Goal: Task Accomplishment & Management: Manage account settings

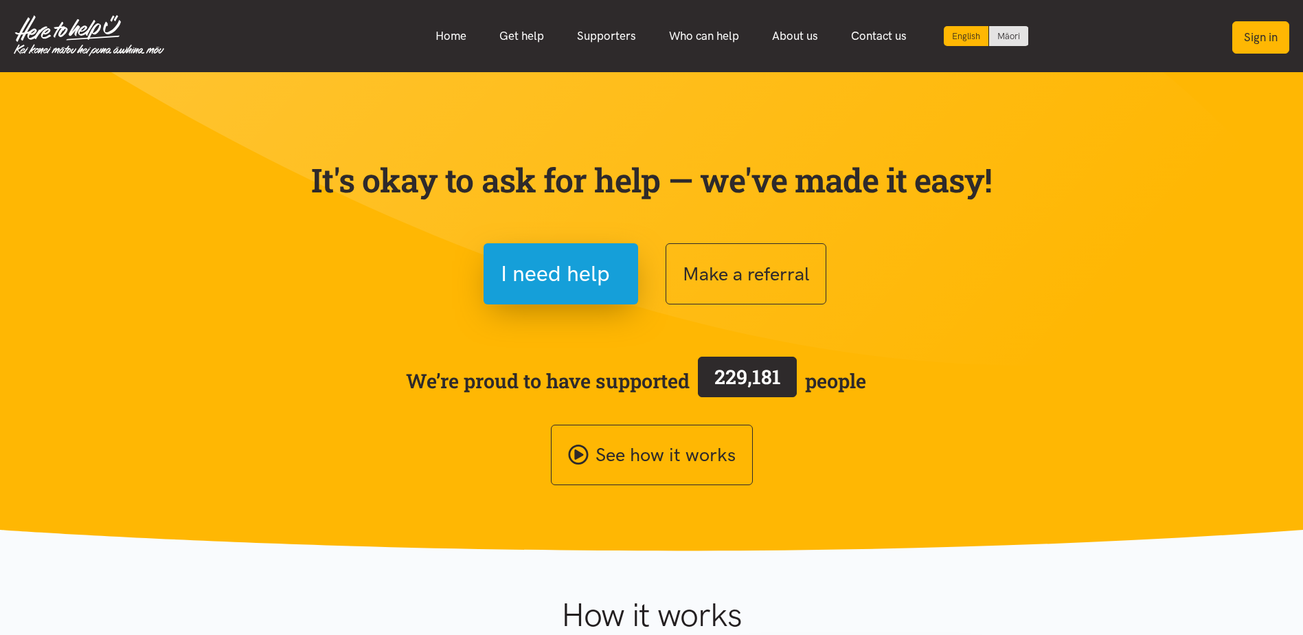
click at [1244, 36] on button "Sign in" at bounding box center [1261, 37] width 57 height 32
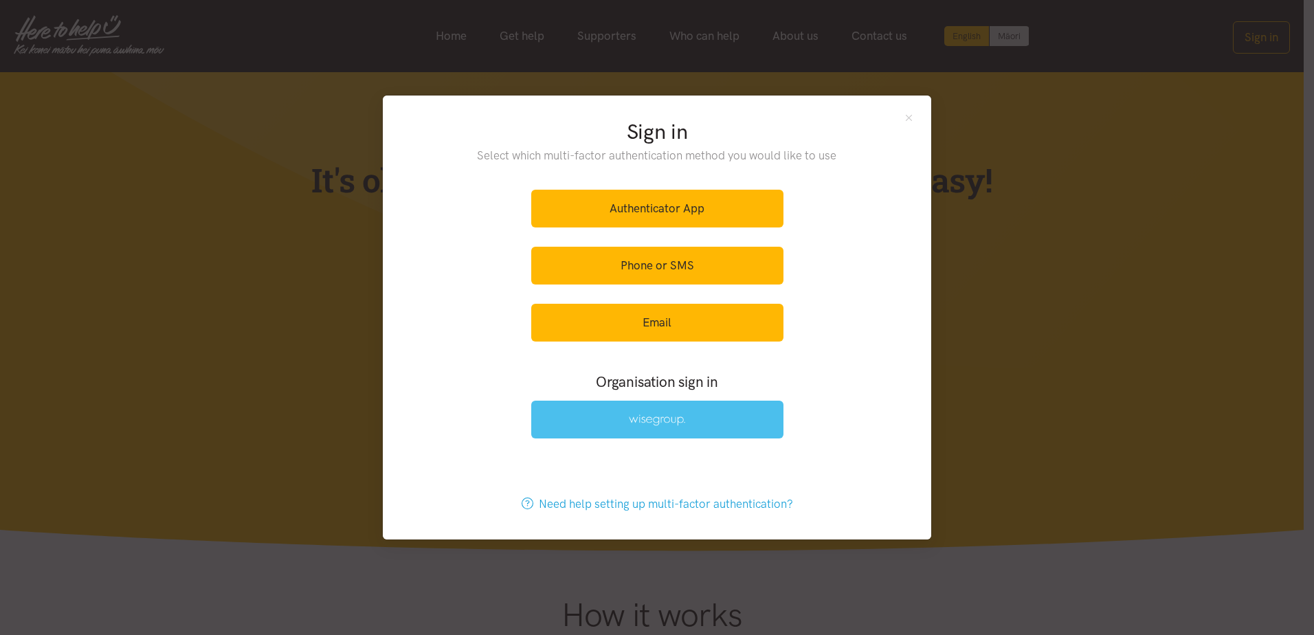
click at [593, 423] on link at bounding box center [657, 420] width 252 height 38
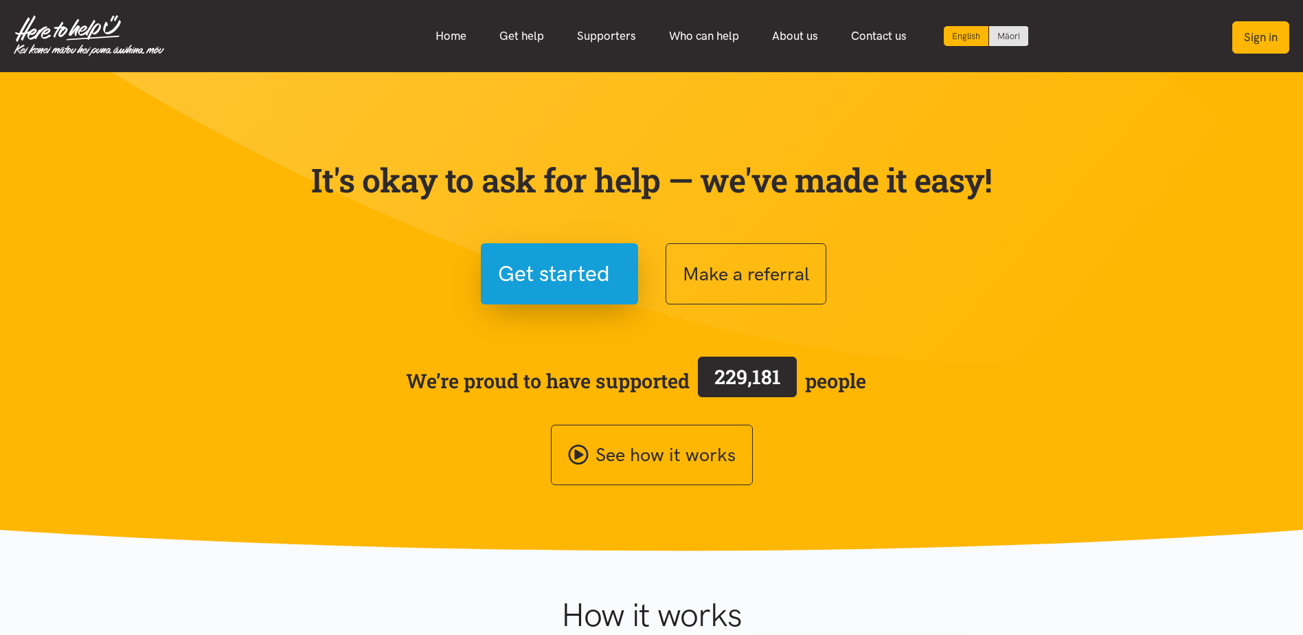
click at [1257, 33] on button "Sign in" at bounding box center [1261, 37] width 57 height 32
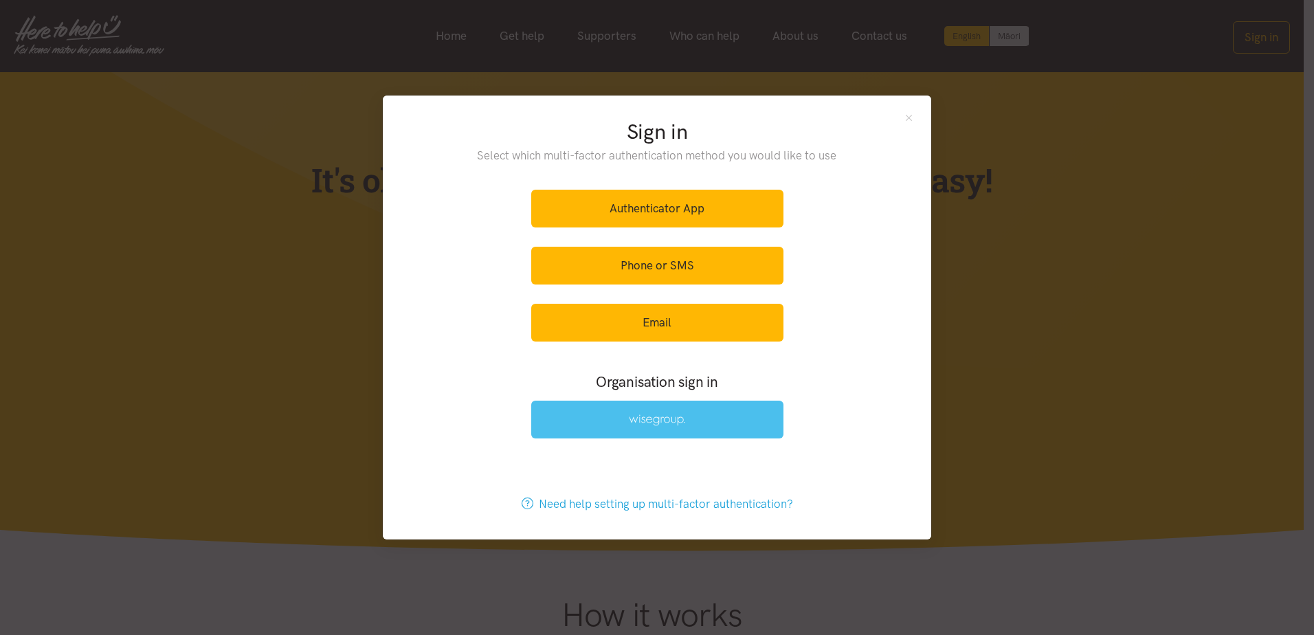
click at [708, 417] on link at bounding box center [657, 420] width 252 height 38
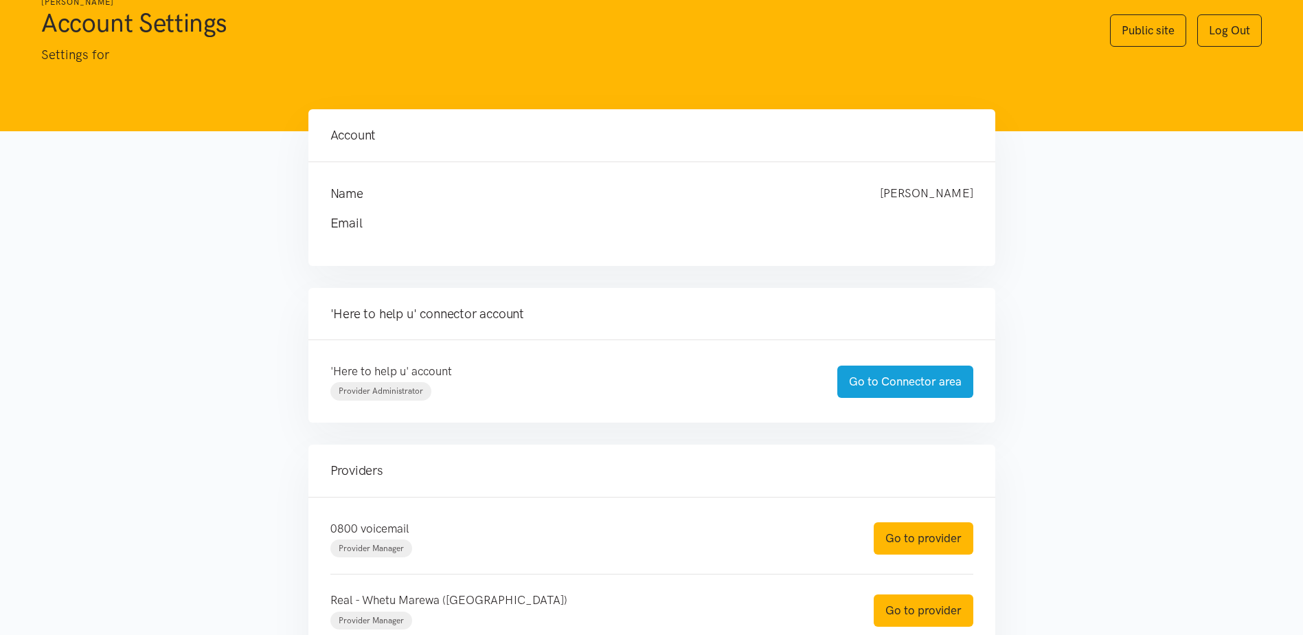
scroll to position [69, 0]
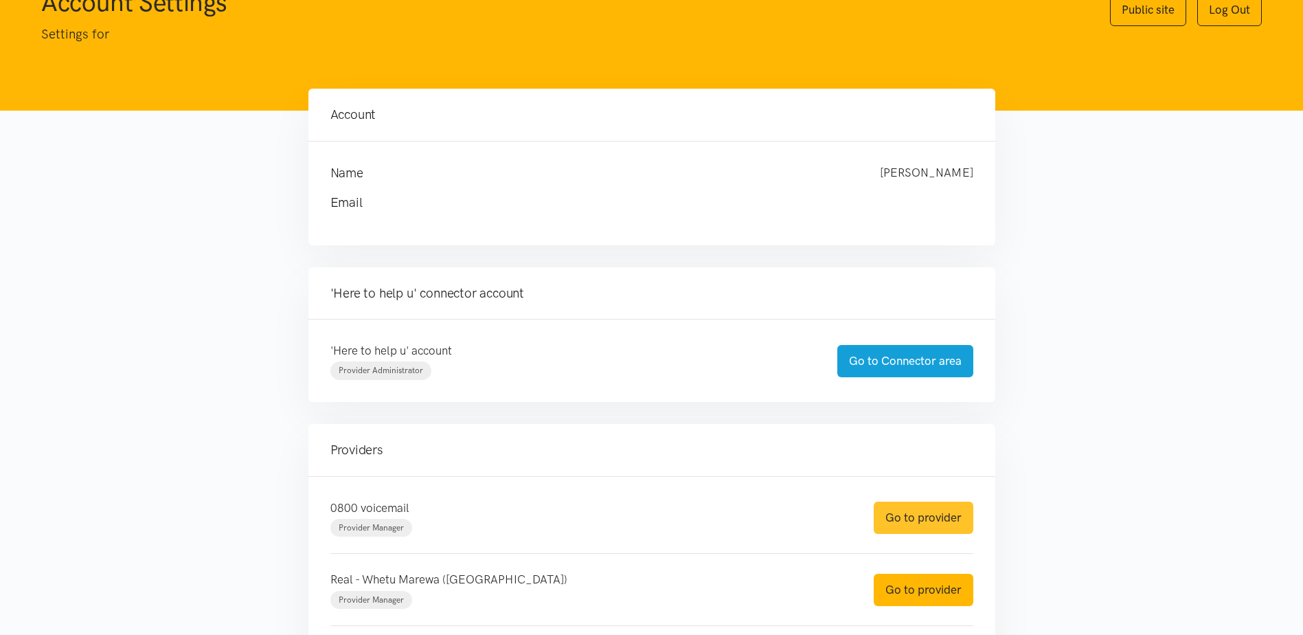
click at [908, 518] on link "Go to provider" at bounding box center [924, 518] width 100 height 32
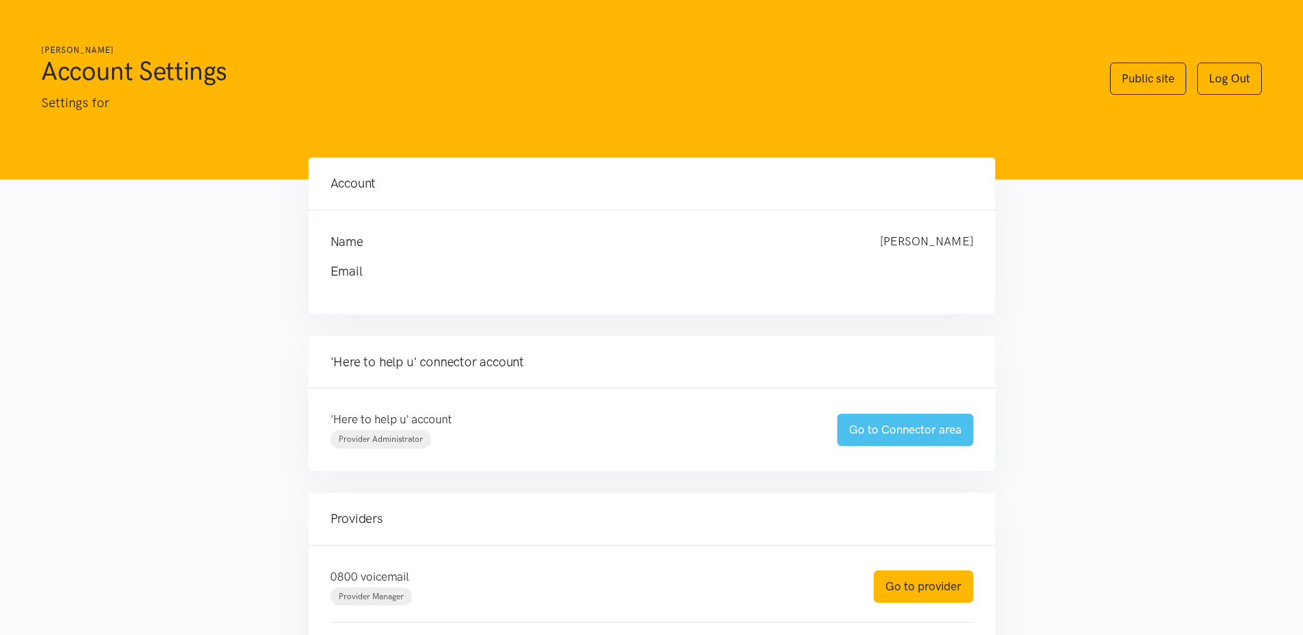
click at [952, 431] on link "Go to Connector area" at bounding box center [906, 430] width 136 height 32
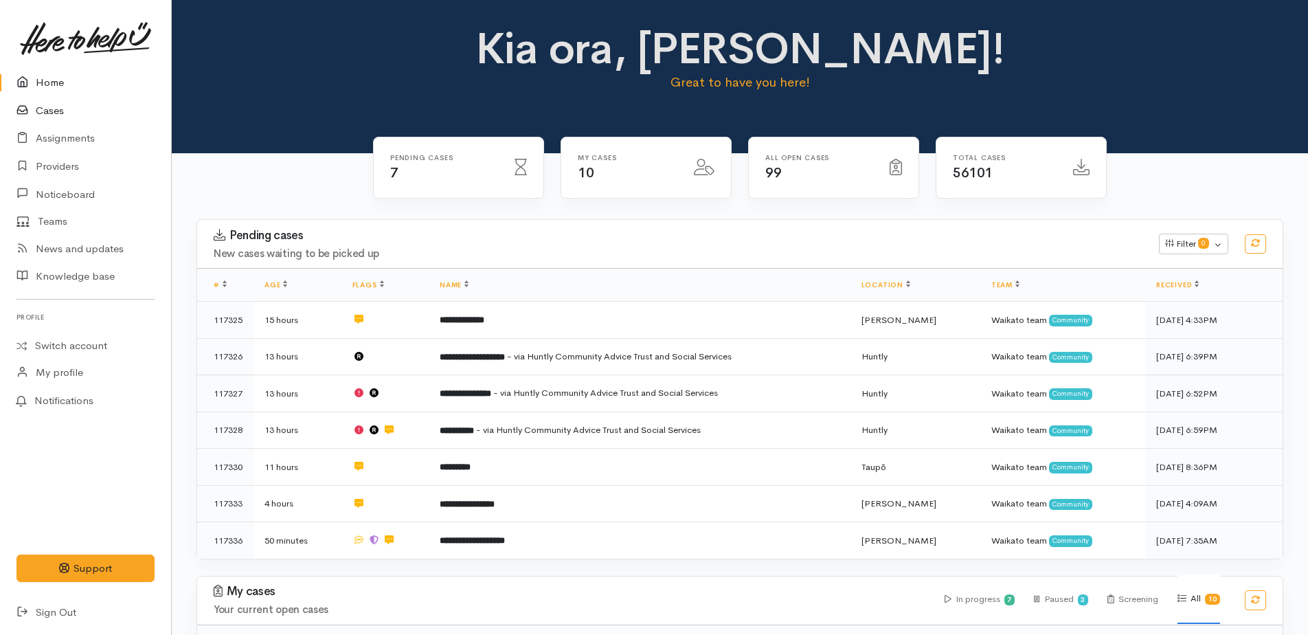
click at [48, 118] on link "Cases" at bounding box center [85, 111] width 171 height 28
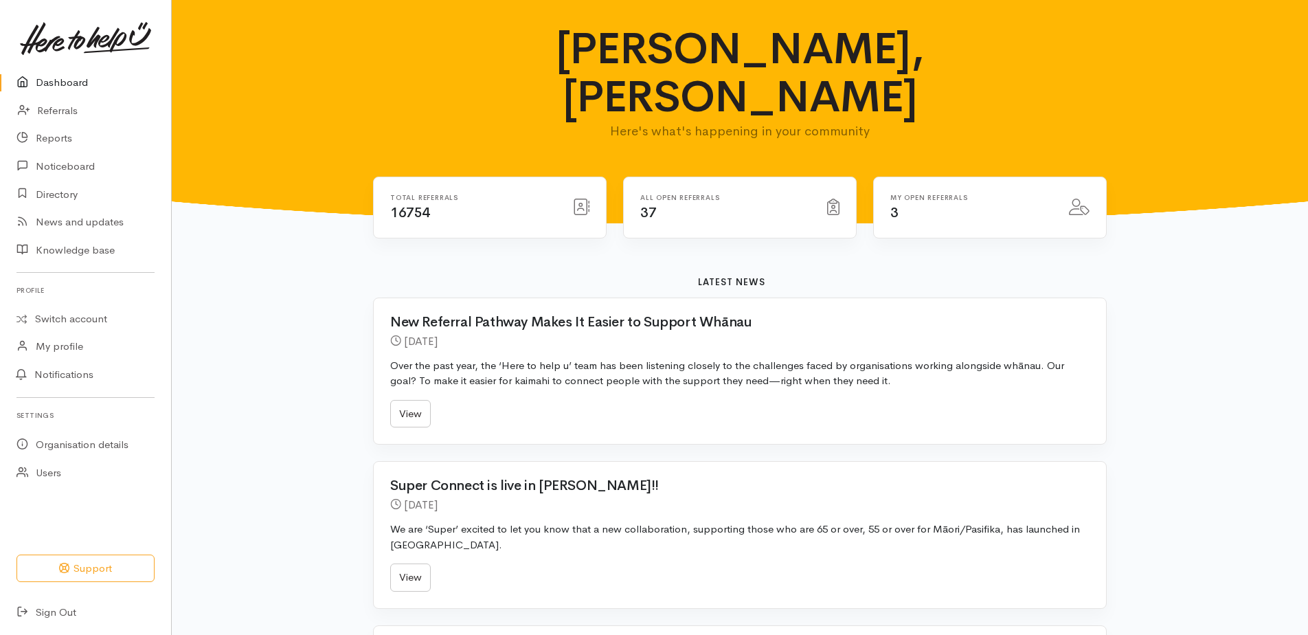
drag, startPoint x: 71, startPoint y: 86, endPoint x: 74, endPoint y: 93, distance: 7.7
click at [70, 86] on link "Dashboard" at bounding box center [85, 83] width 171 height 28
click at [56, 111] on link "Referrals" at bounding box center [85, 111] width 171 height 28
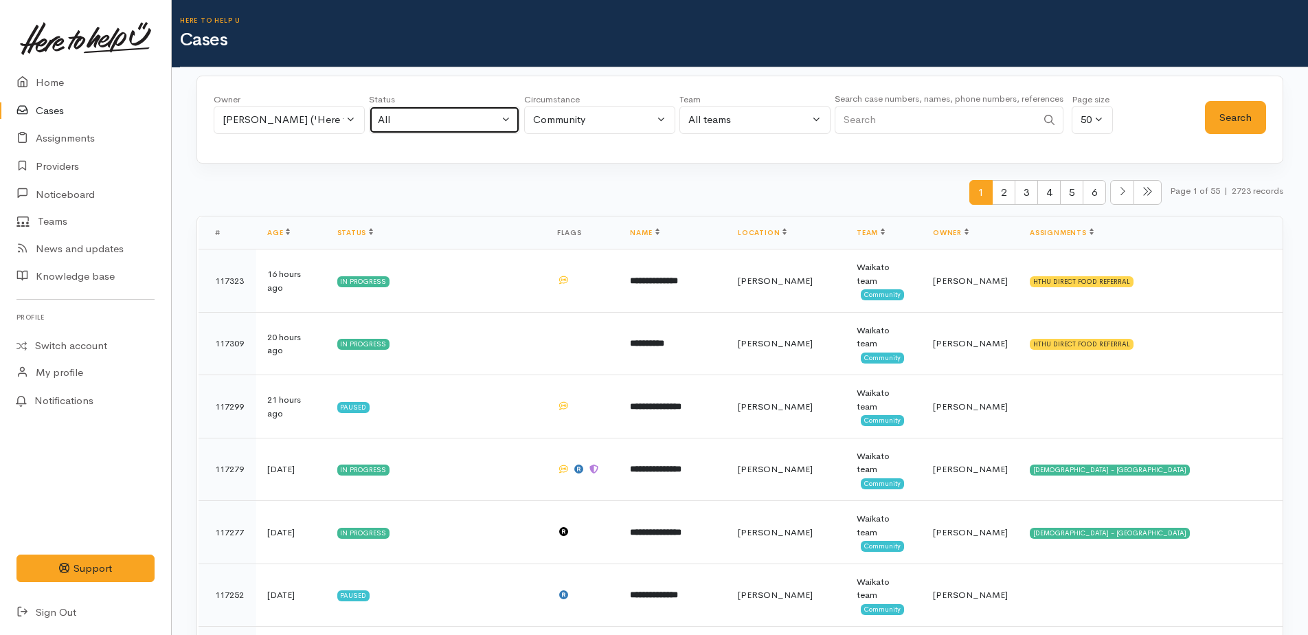
drag, startPoint x: 431, startPoint y: 122, endPoint x: 427, endPoint y: 128, distance: 7.1
click at [430, 122] on div "All" at bounding box center [438, 120] width 121 height 16
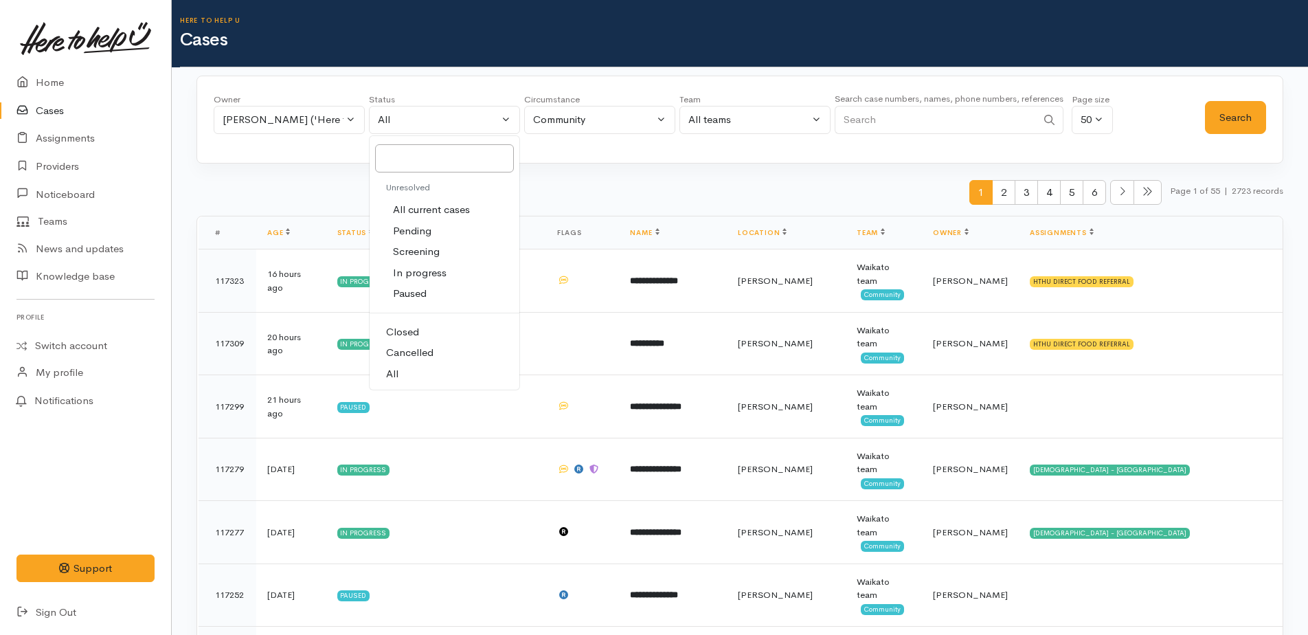
click at [420, 347] on span "Cancelled" at bounding box center [409, 353] width 47 height 16
select select "Cancelled"
click at [1220, 116] on button "Search" at bounding box center [1235, 118] width 61 height 34
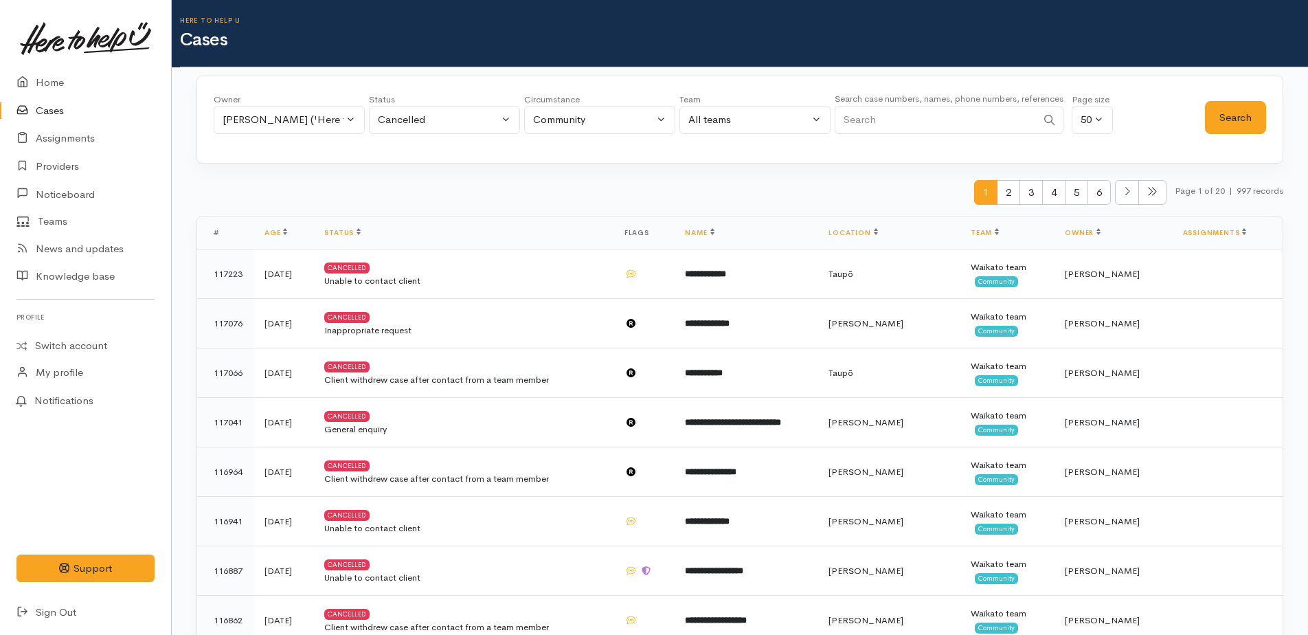
paste input "i'm so sorry, on tuesday i was driving to hamilton and today i didn't have my p…"
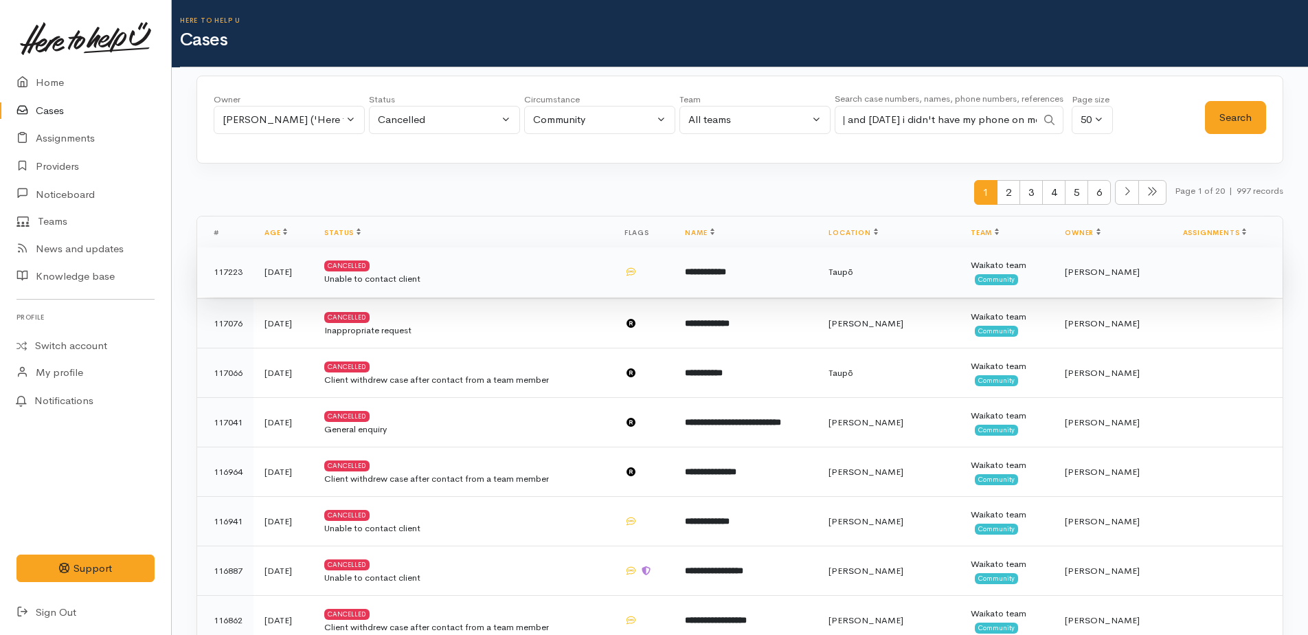
type input "i'm so sorry, on tuesday i was driving to hamilton and today i didn't have my p…"
click at [726, 271] on b "**********" at bounding box center [705, 271] width 41 height 9
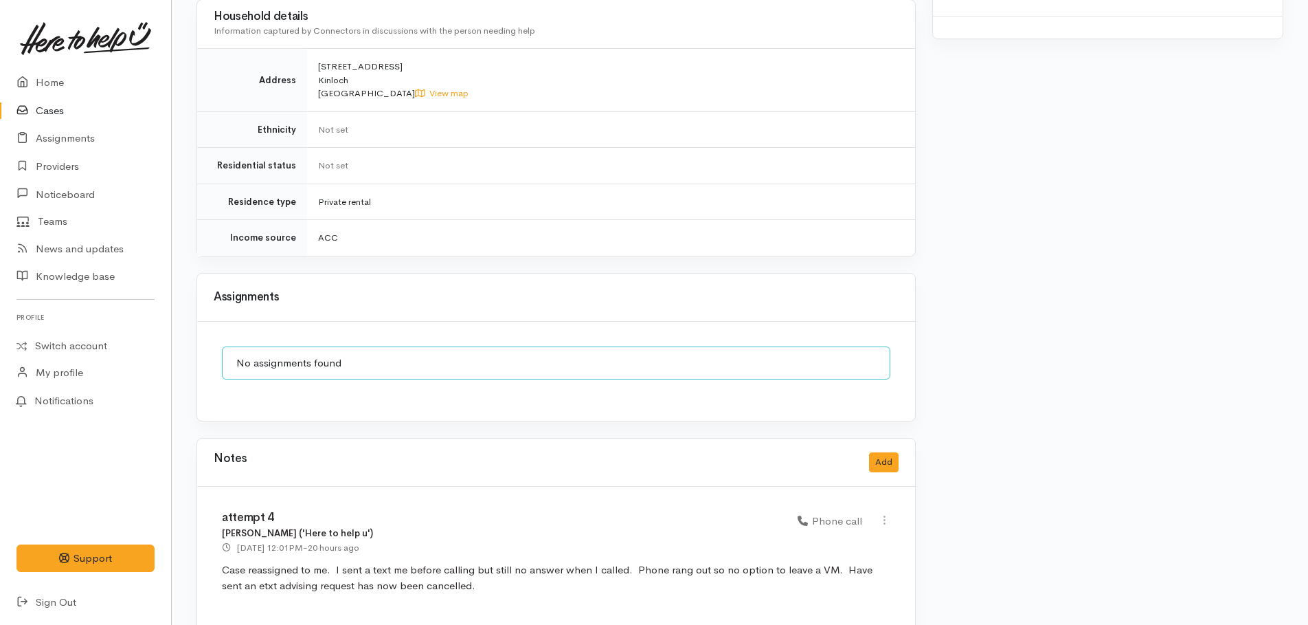
scroll to position [1649, 0]
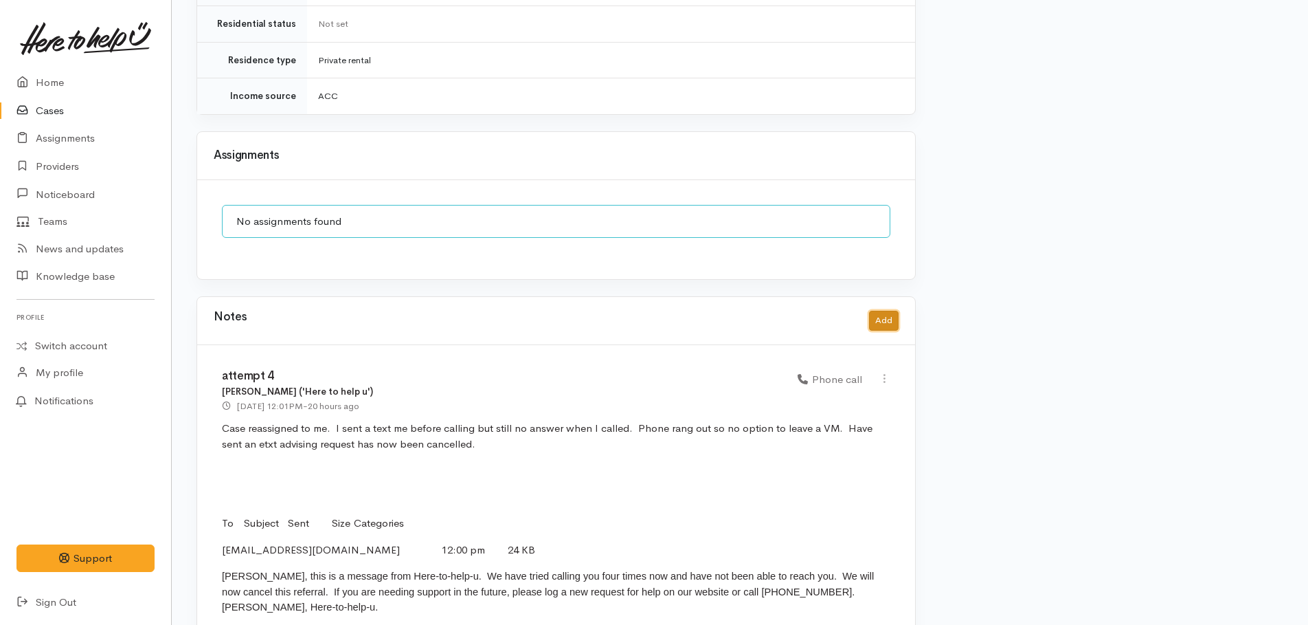
click at [886, 311] on button "Add" at bounding box center [884, 321] width 30 height 20
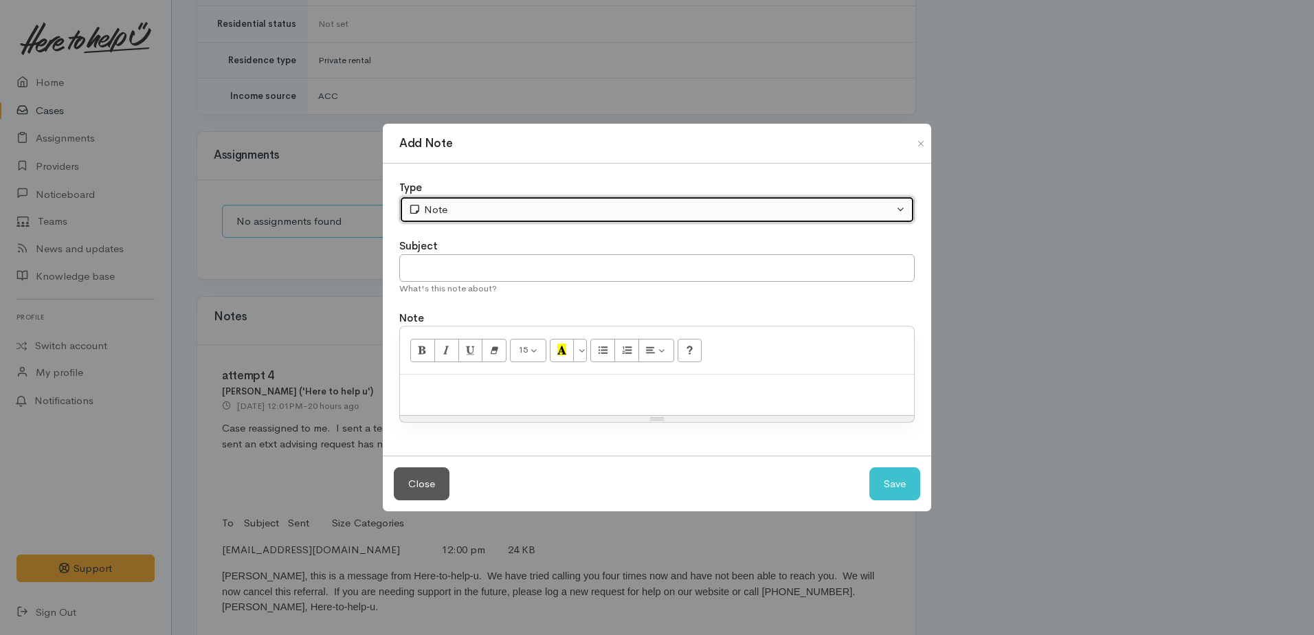
click at [464, 212] on div "Note" at bounding box center [650, 210] width 485 height 16
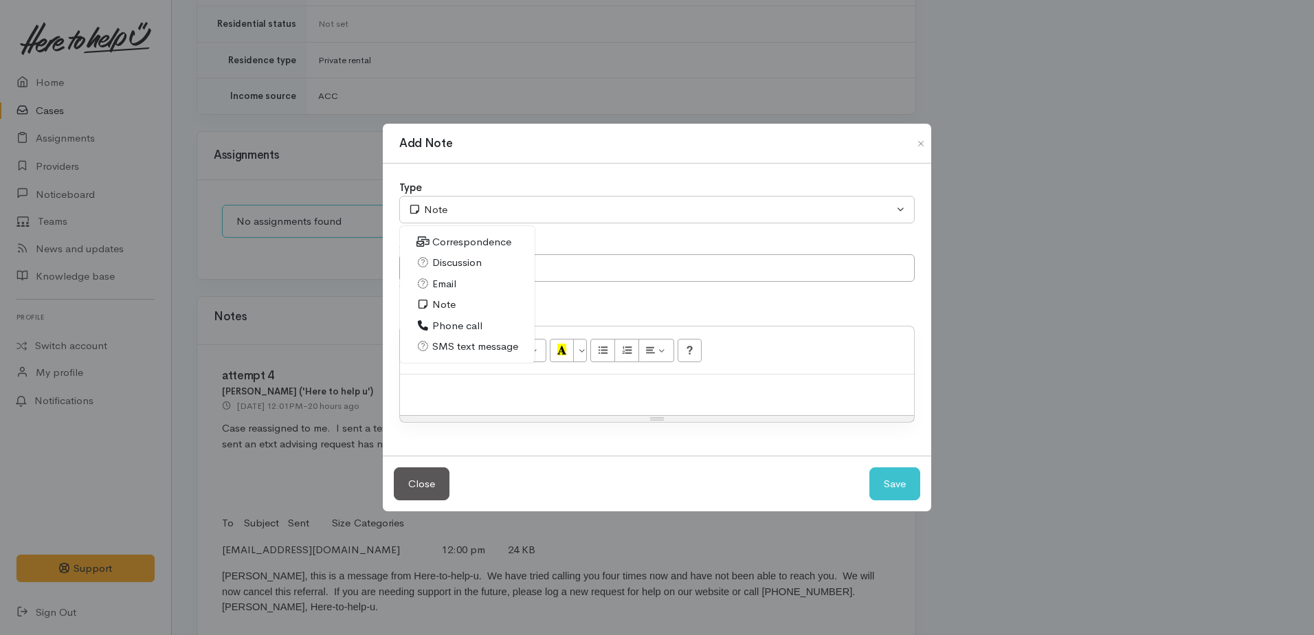
click at [448, 343] on span "SMS text message" at bounding box center [475, 347] width 86 height 16
select select "5"
click at [478, 385] on p at bounding box center [657, 389] width 500 height 16
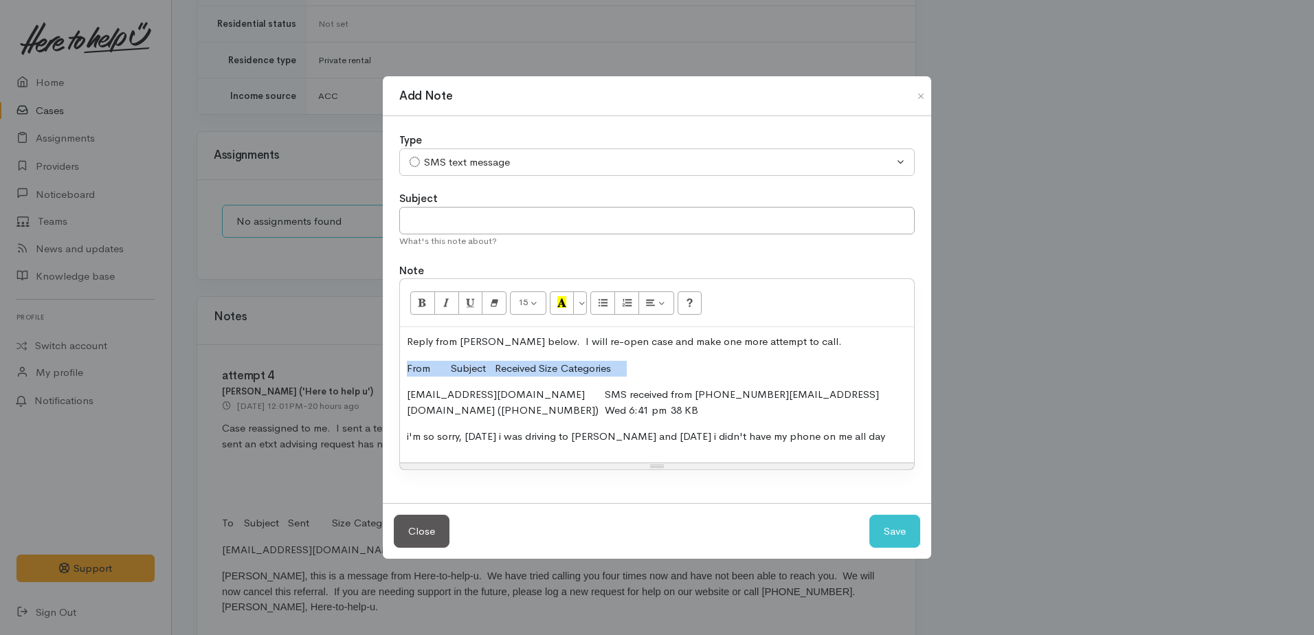
drag, startPoint x: 404, startPoint y: 364, endPoint x: 665, endPoint y: 372, distance: 261.2
click at [665, 372] on div "Reply from Daniel below. I will re-open case and make one more attempt to call.…" at bounding box center [657, 394] width 514 height 135
click at [893, 540] on button "Save" at bounding box center [894, 532] width 51 height 34
select select "1"
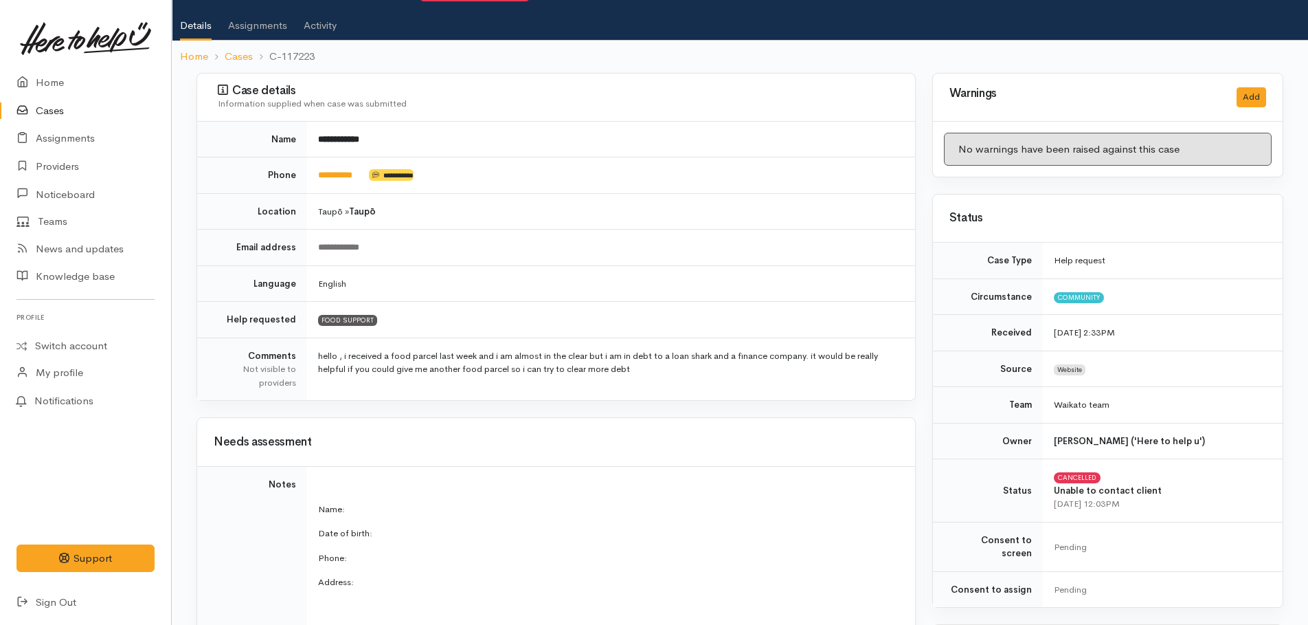
scroll to position [0, 0]
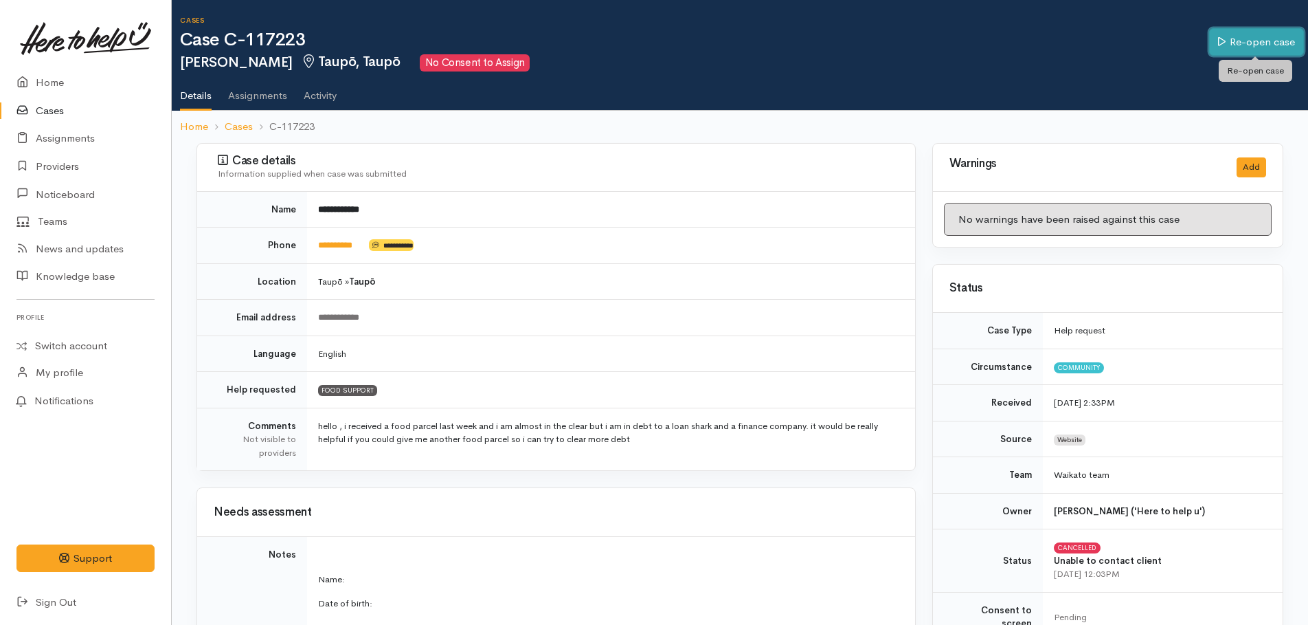
click at [1247, 36] on link "Re-open case" at bounding box center [1256, 42] width 95 height 28
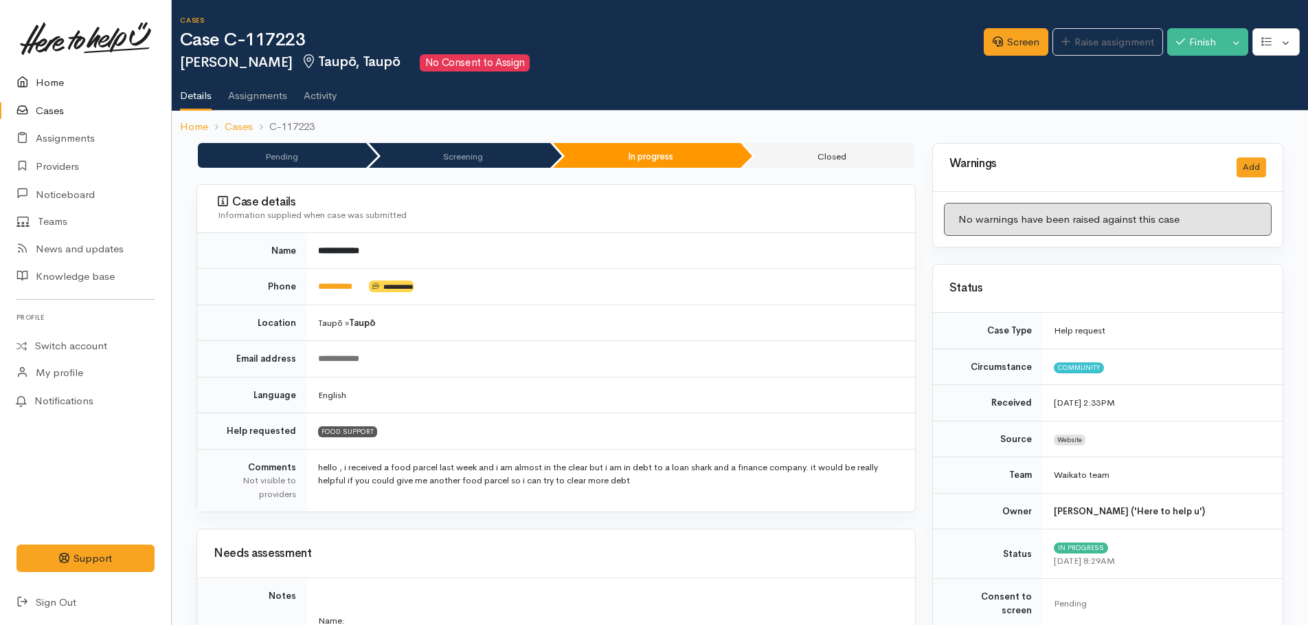
click at [53, 79] on link "Home" at bounding box center [85, 83] width 171 height 28
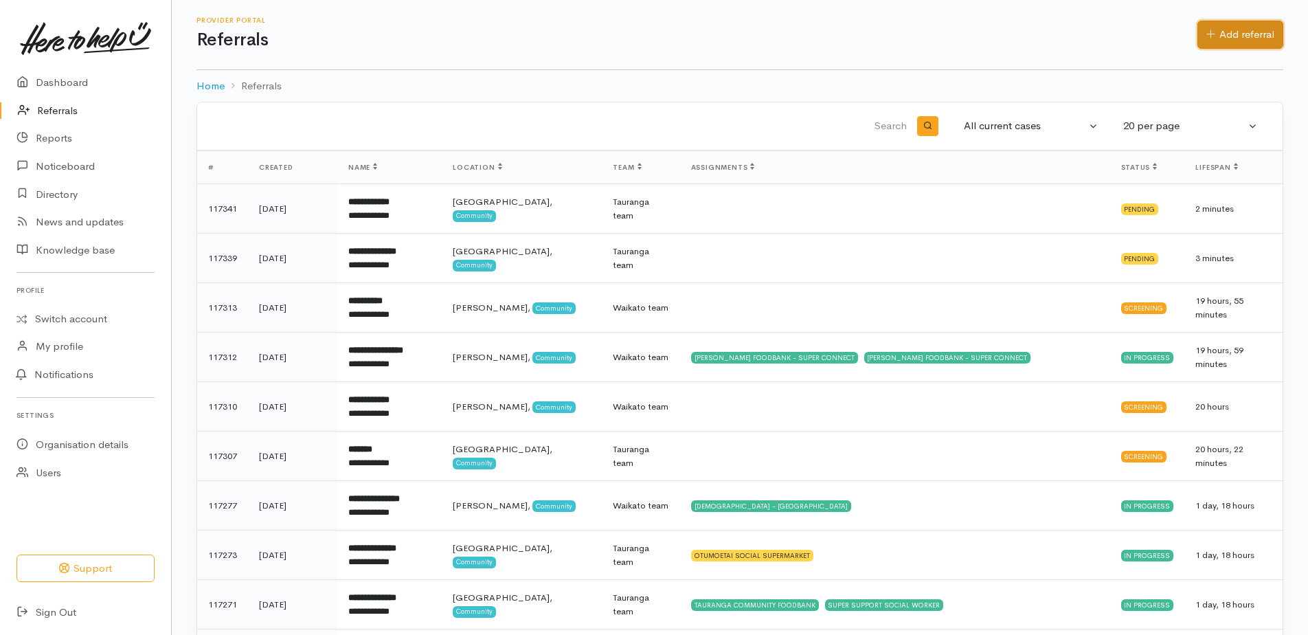
click at [1241, 34] on link "Add referral" at bounding box center [1241, 35] width 86 height 28
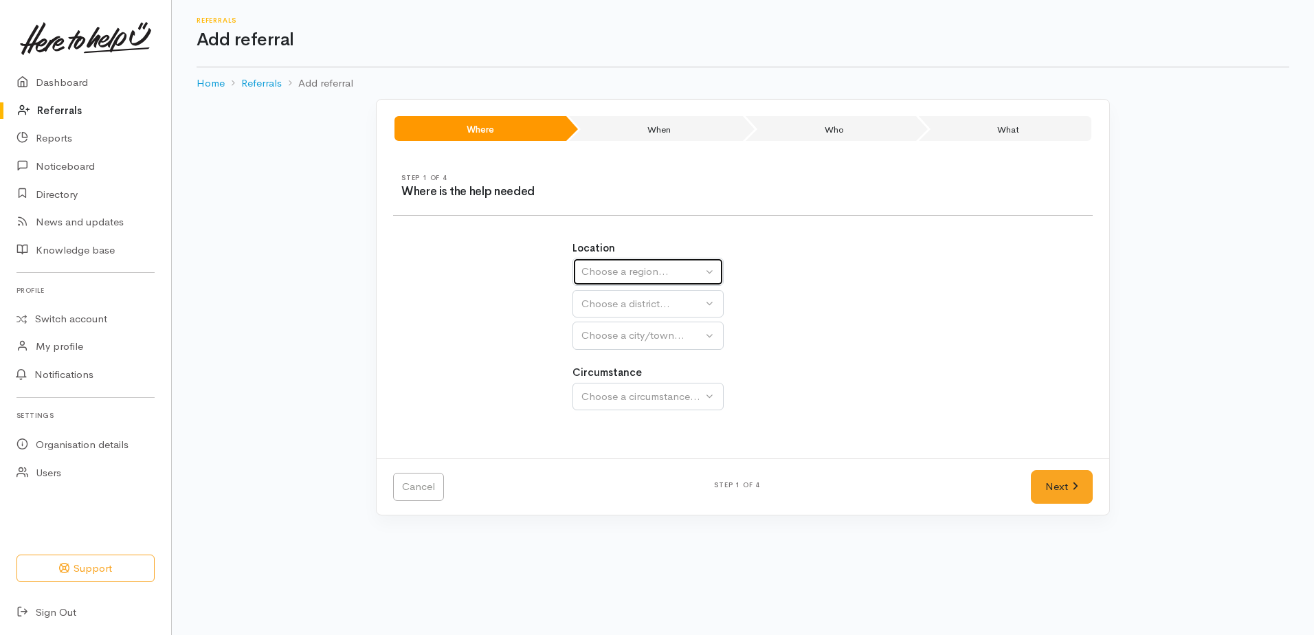
click at [623, 268] on div "Choose a region..." at bounding box center [641, 272] width 121 height 16
click at [620, 357] on span "Waikato" at bounding box center [643, 358] width 109 height 16
select select "3"
select select
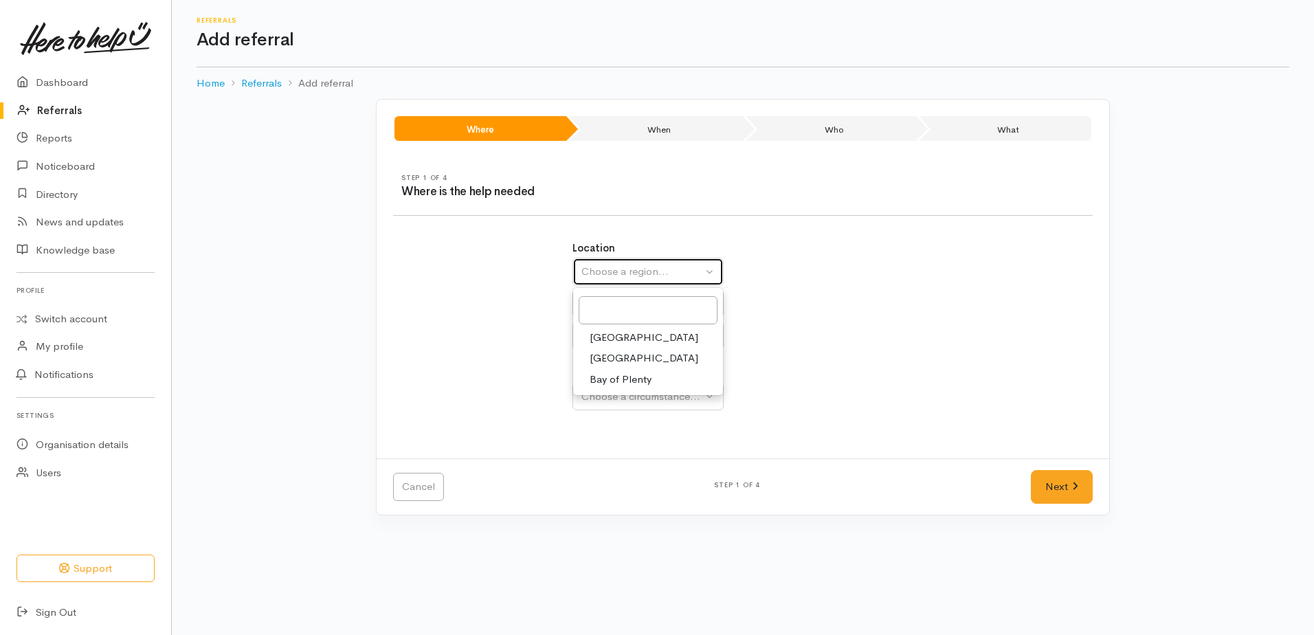
select select
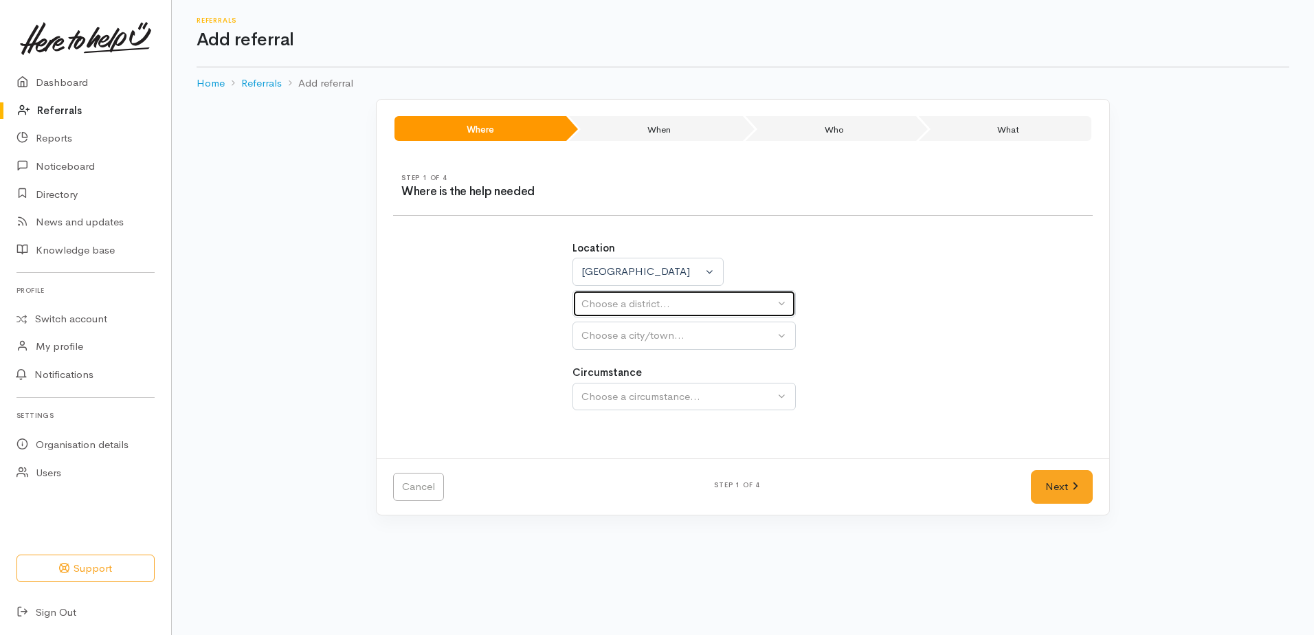
click at [604, 300] on div "Choose a district..." at bounding box center [677, 304] width 193 height 16
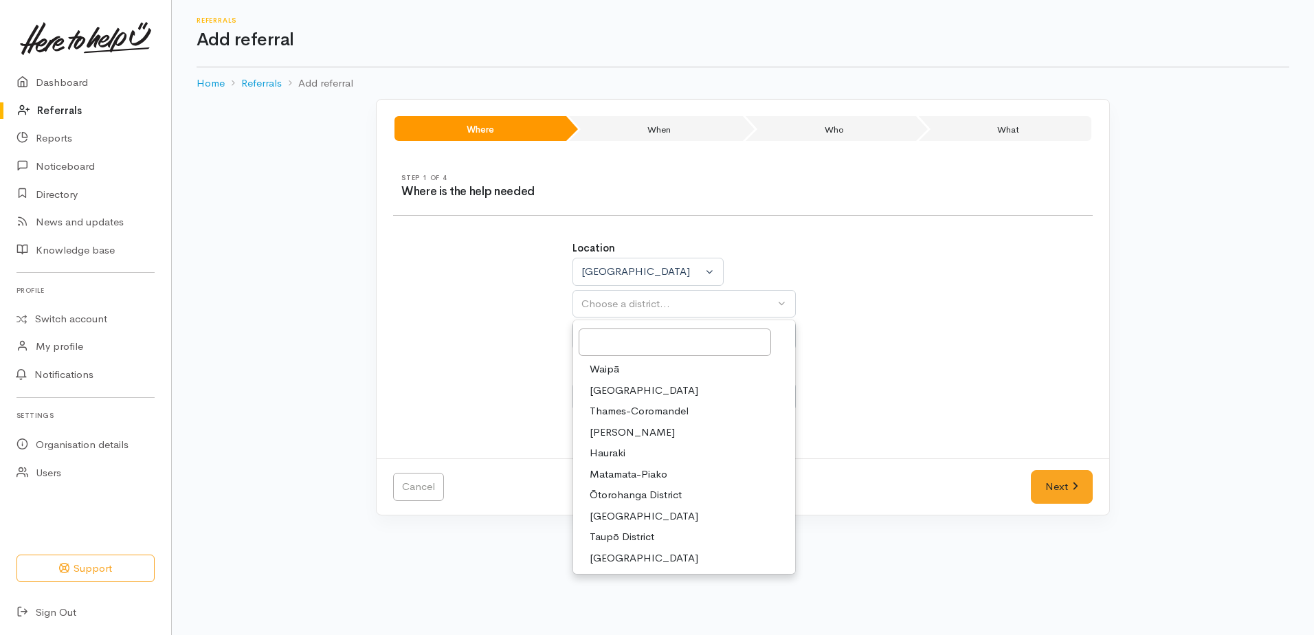
drag, startPoint x: 618, startPoint y: 537, endPoint x: 611, endPoint y: 421, distance: 116.3
click at [616, 537] on span "Taupō District" at bounding box center [621, 537] width 65 height 16
select select "14"
select select
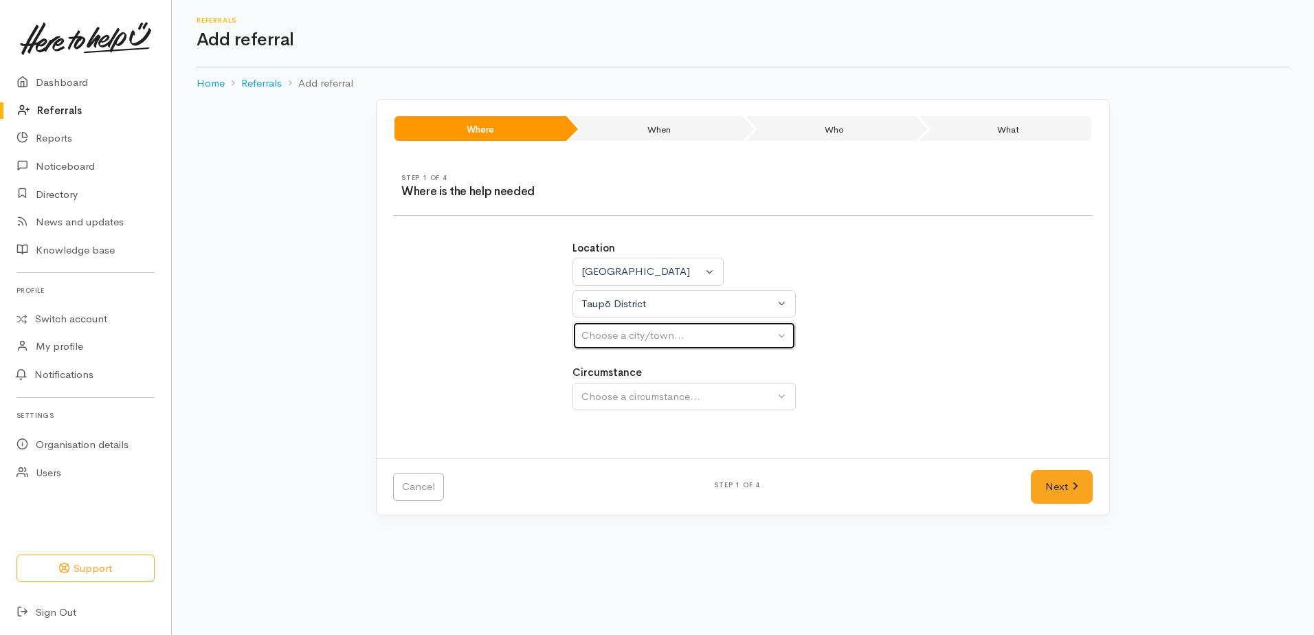
click at [616, 333] on div "Choose a city/town..." at bounding box center [677, 336] width 193 height 16
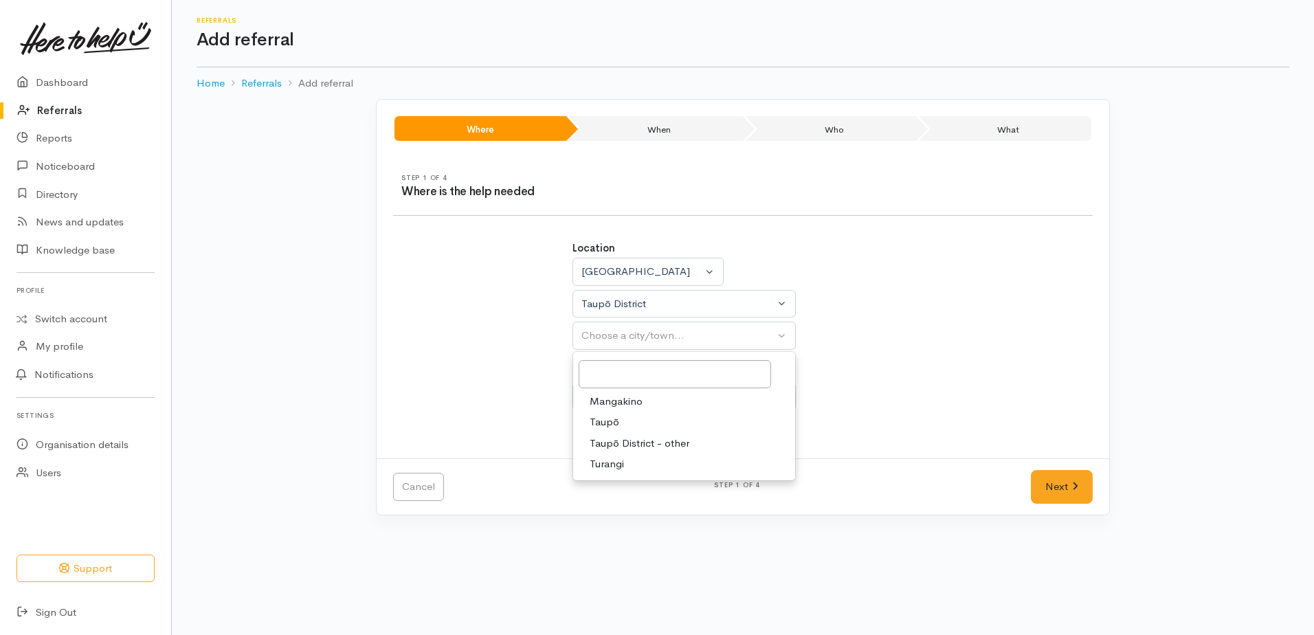
click at [607, 420] on span "Taupō" at bounding box center [604, 422] width 30 height 16
select select "183"
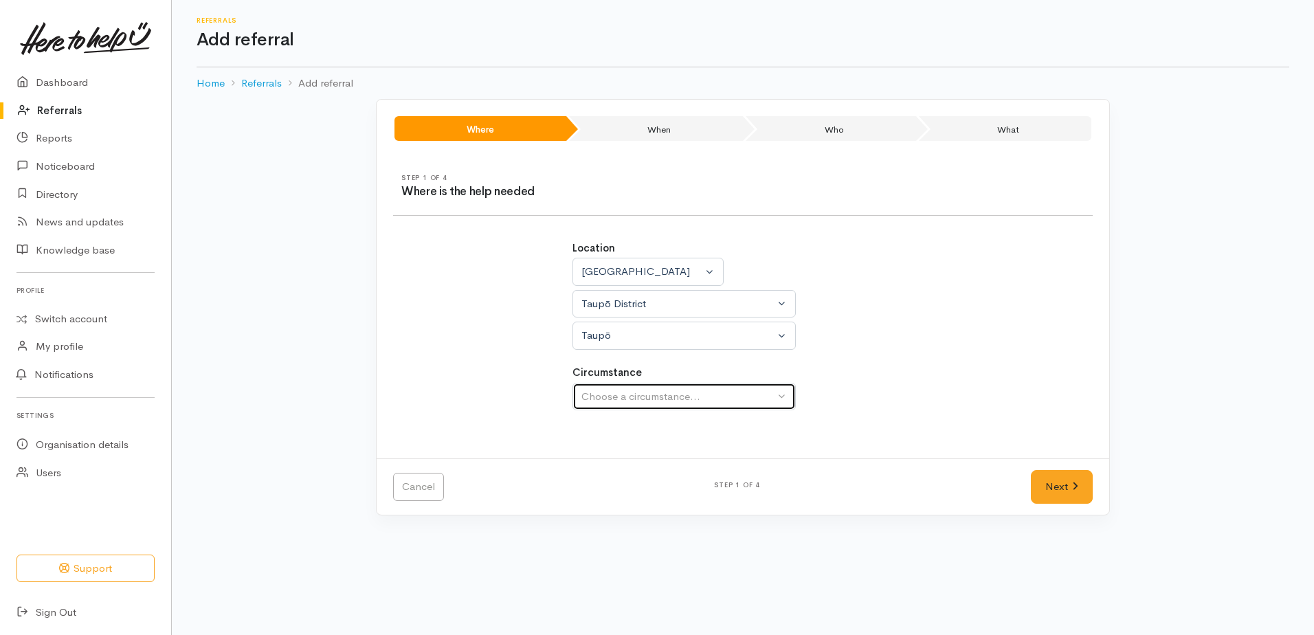
click at [610, 392] on div "Choose a circumstance..." at bounding box center [677, 397] width 193 height 16
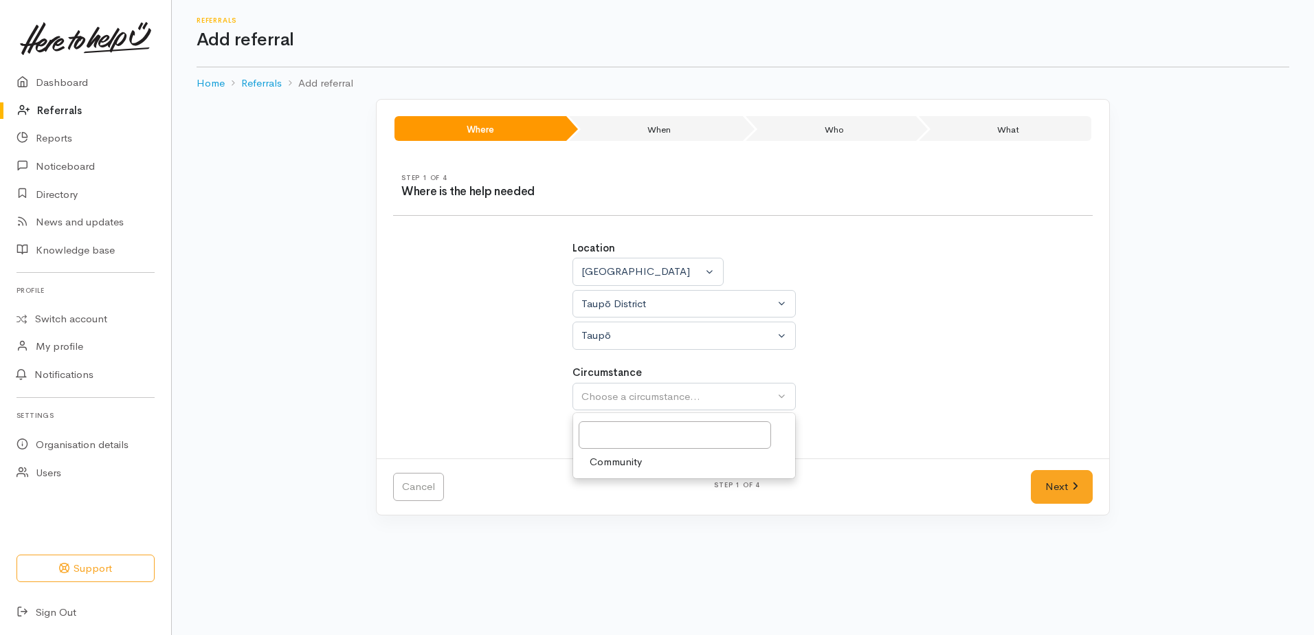
click at [608, 464] on span "Community" at bounding box center [615, 462] width 52 height 16
select select "2"
click at [1053, 484] on link "Next" at bounding box center [1062, 487] width 62 height 34
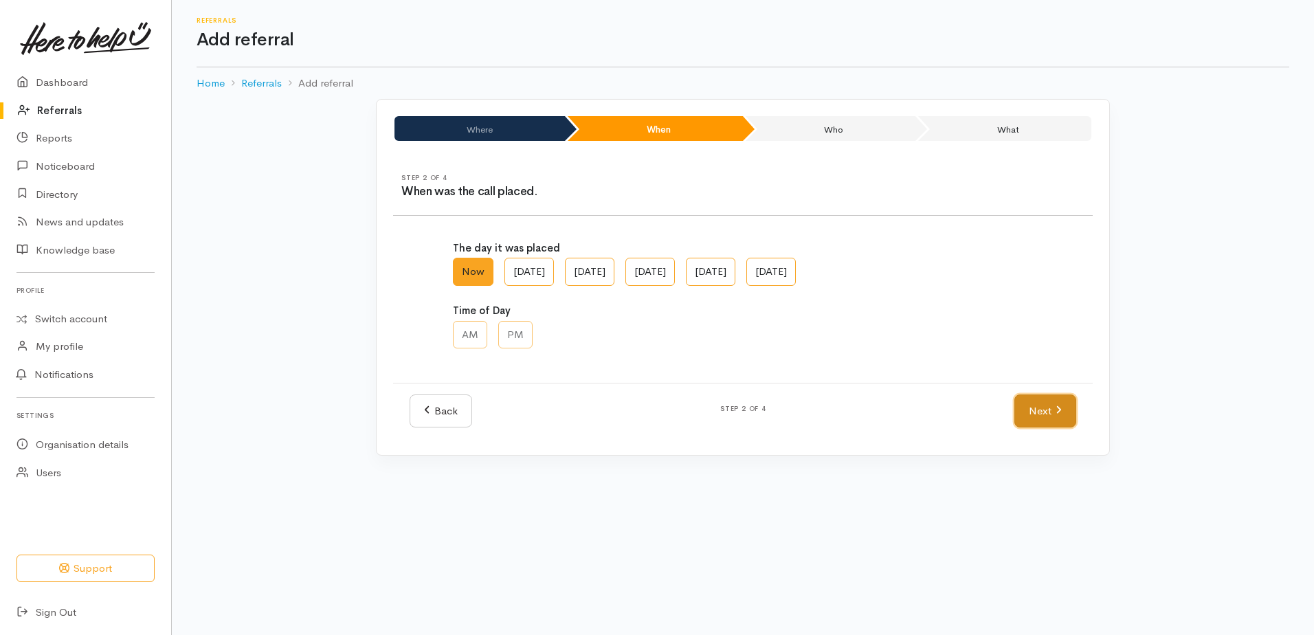
click at [1057, 407] on icon at bounding box center [1058, 410] width 6 height 10
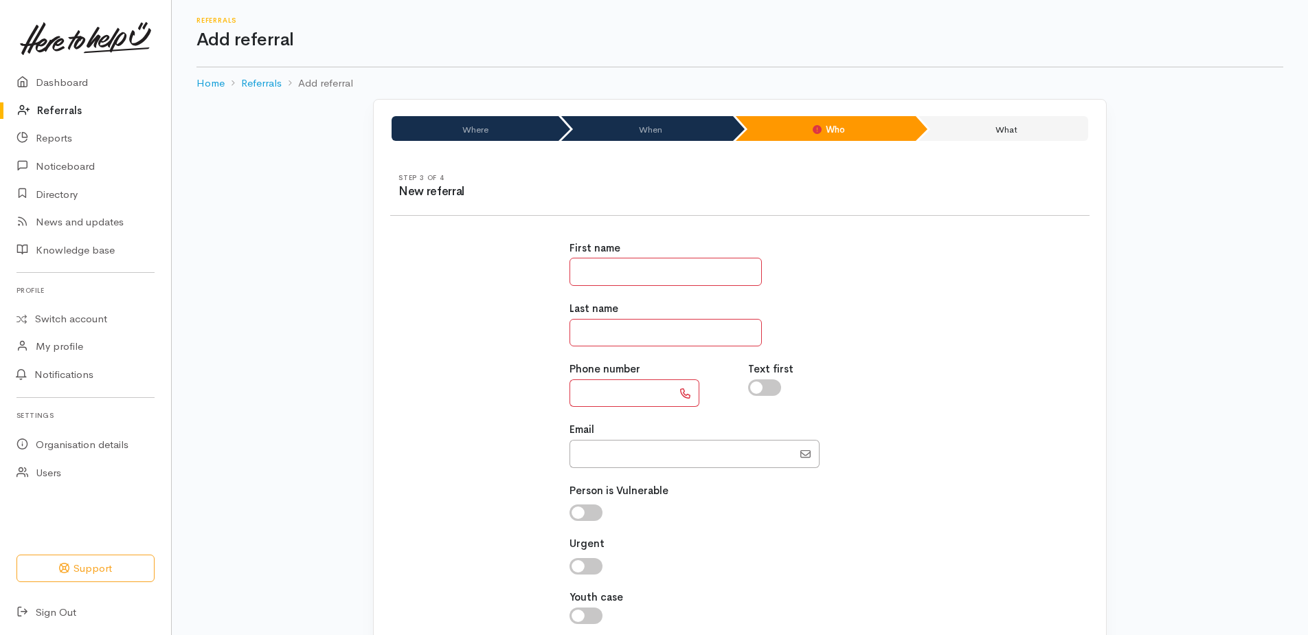
click at [697, 276] on input "text" at bounding box center [666, 272] width 192 height 28
type input "****"
click at [724, 328] on input "text" at bounding box center [666, 333] width 192 height 28
type input "********"
paste input "**********"
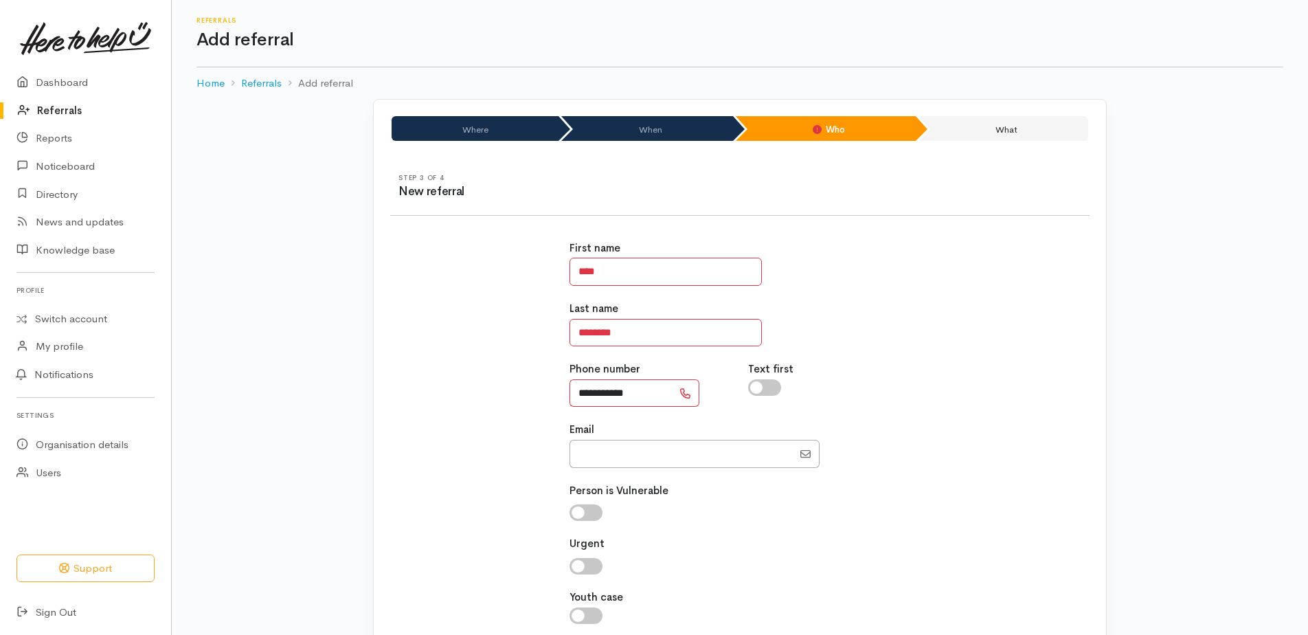
click at [590, 388] on input "**********" at bounding box center [621, 393] width 103 height 28
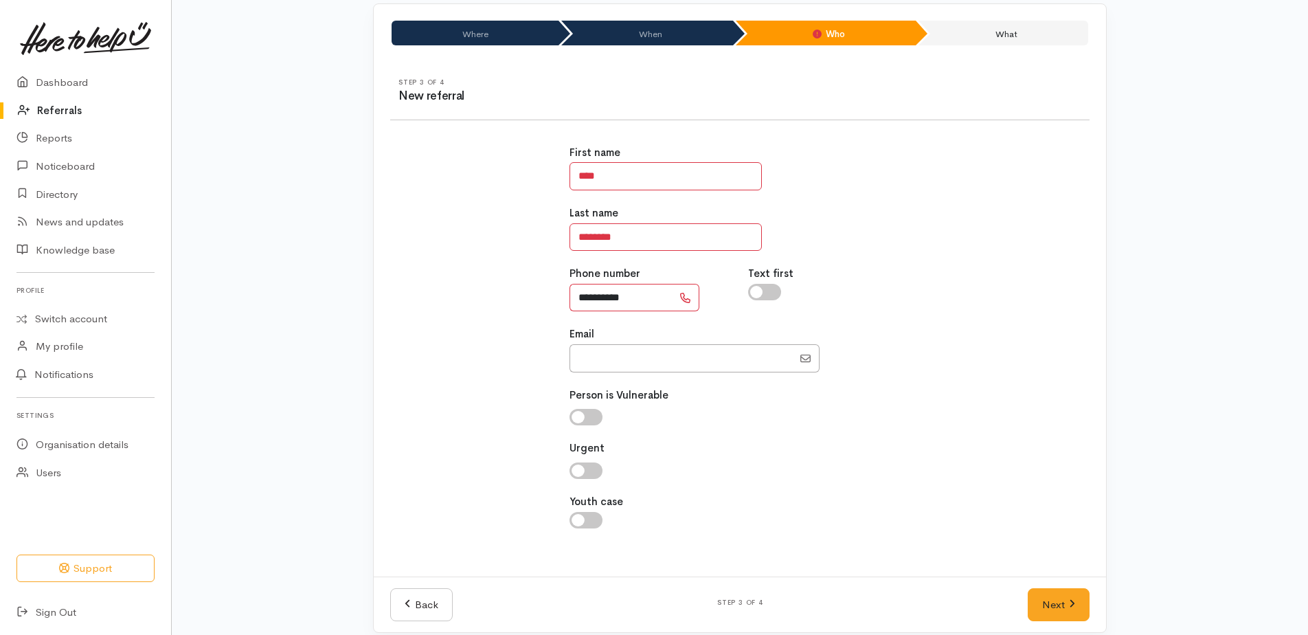
scroll to position [110, 0]
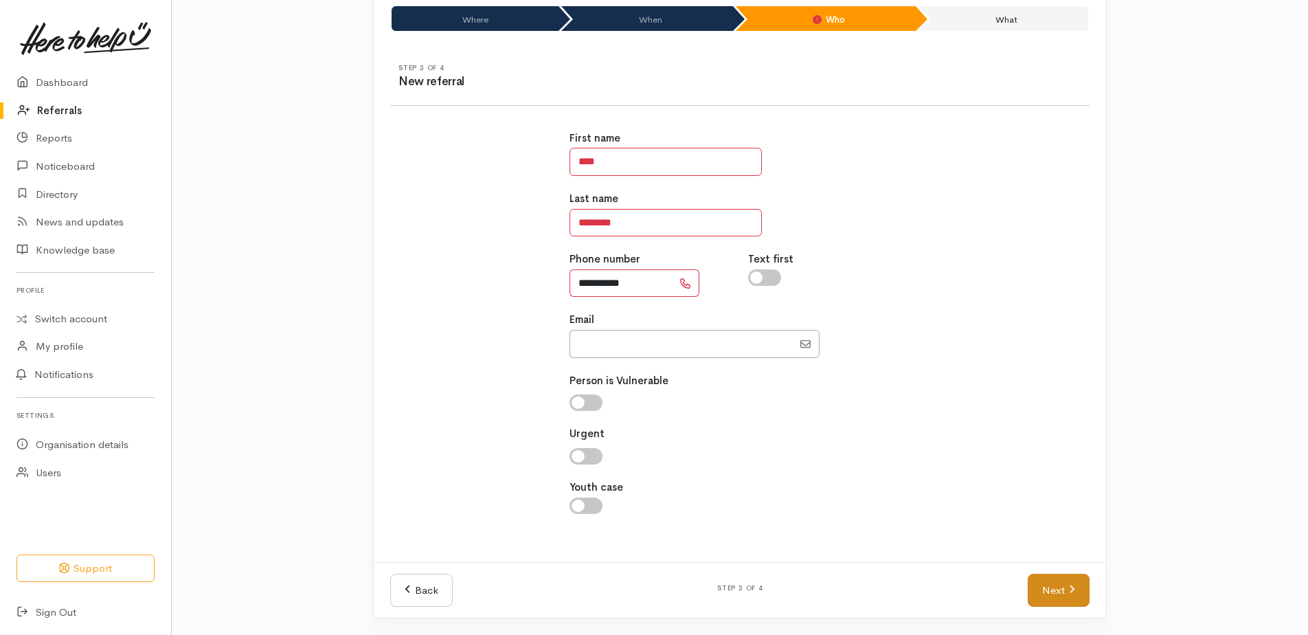
type input "**********"
click at [1040, 587] on link "Next" at bounding box center [1059, 591] width 62 height 34
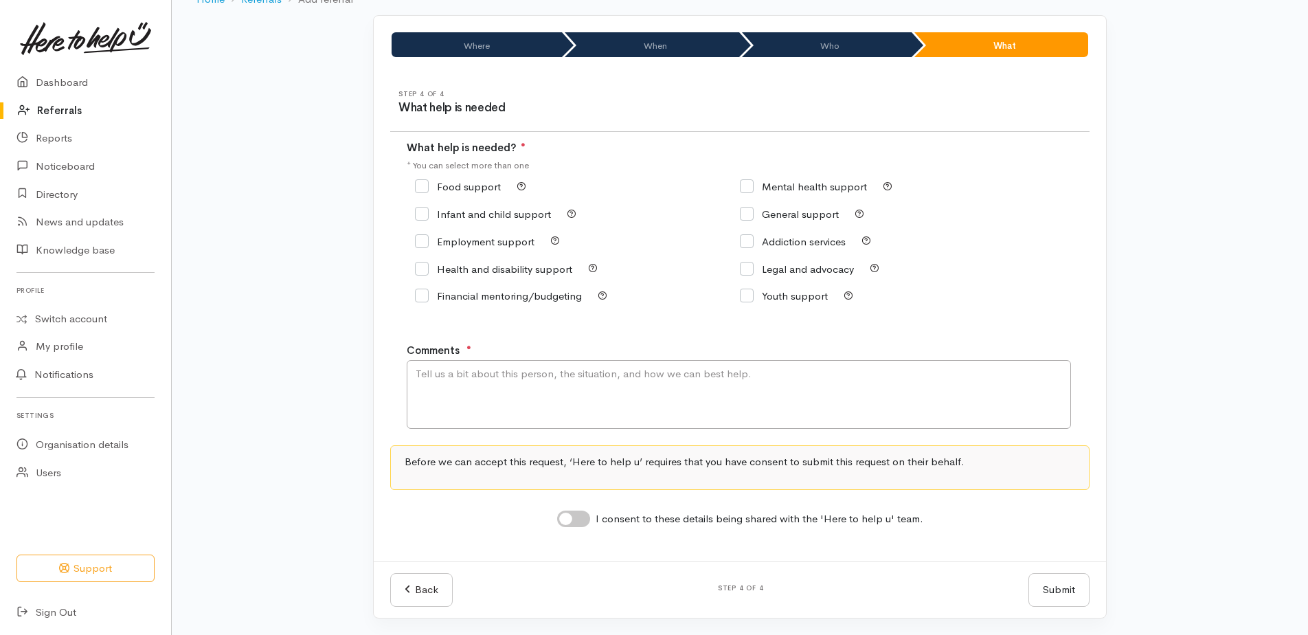
scroll to position [84, 0]
drag, startPoint x: 422, startPoint y: 188, endPoint x: 493, endPoint y: 347, distance: 173.8
click at [422, 190] on input "Food support" at bounding box center [458, 186] width 86 height 10
checkbox input "true"
click at [463, 390] on textarea "Comments" at bounding box center [739, 394] width 664 height 69
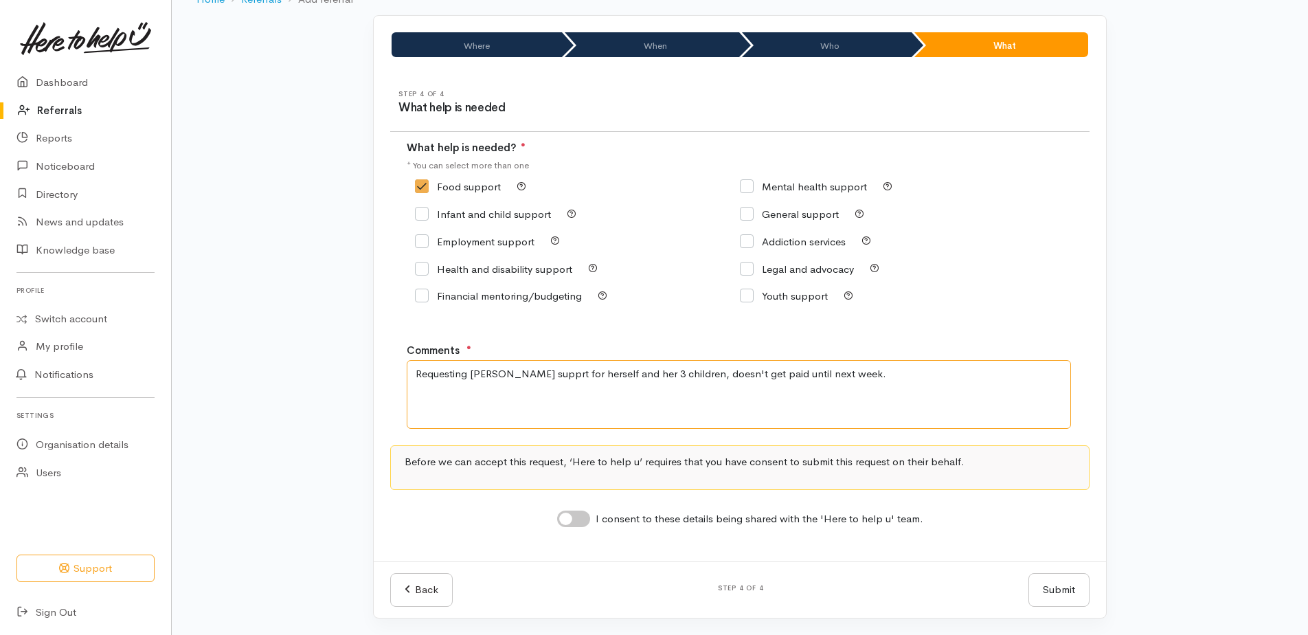
click at [827, 376] on textarea "Requesting kai supprt for herself and her 3 children, doesn't get paid until ne…" at bounding box center [739, 394] width 664 height 69
click at [508, 366] on textarea "Requesting kai supprt for herself and her 3 children, doesn't get paid until ne…" at bounding box center [739, 394] width 664 height 69
type textarea "Requesting kai support for herself and her 3 children, doesn't get paid until n…"
click at [563, 514] on input "I consent to these details being shared with the 'Here to help u' team." at bounding box center [573, 518] width 33 height 16
checkbox input "true"
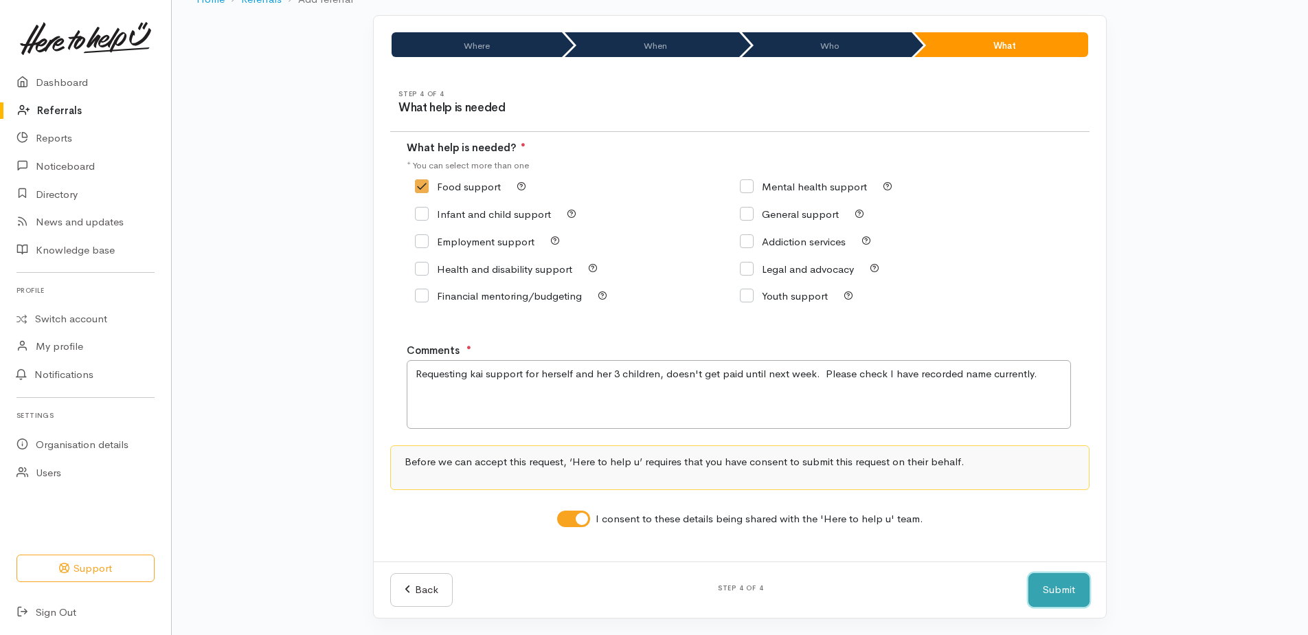
click at [1052, 592] on button "Submit" at bounding box center [1059, 590] width 61 height 34
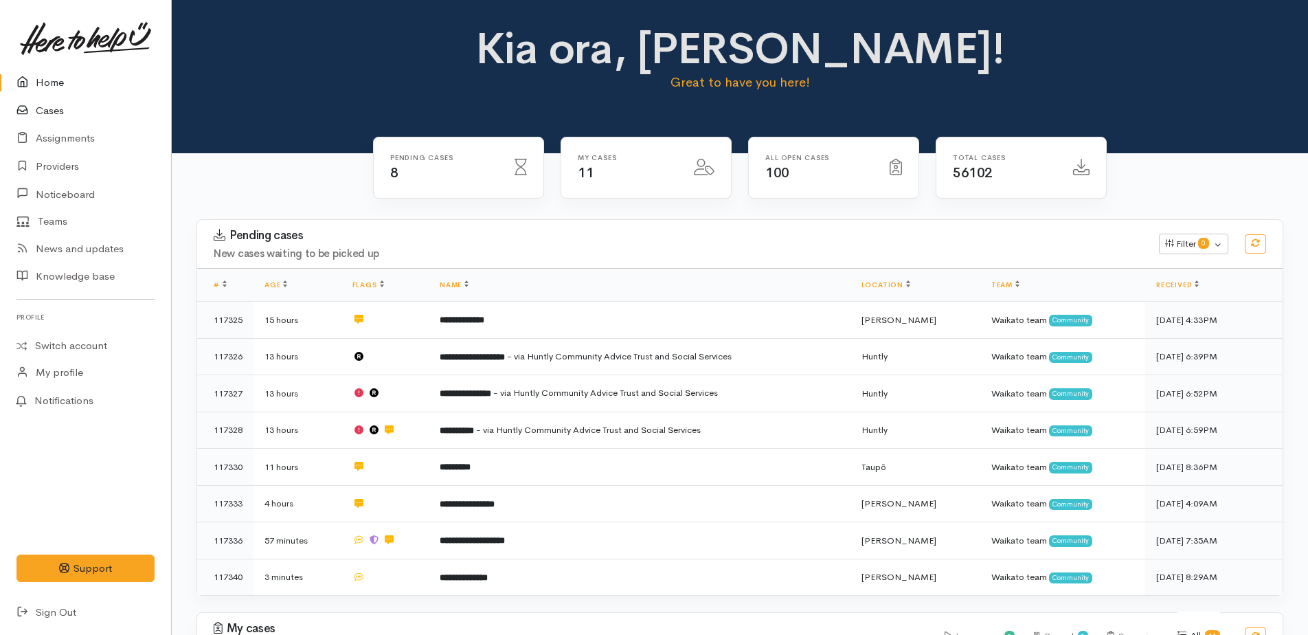
click at [38, 111] on link "Cases" at bounding box center [85, 111] width 171 height 28
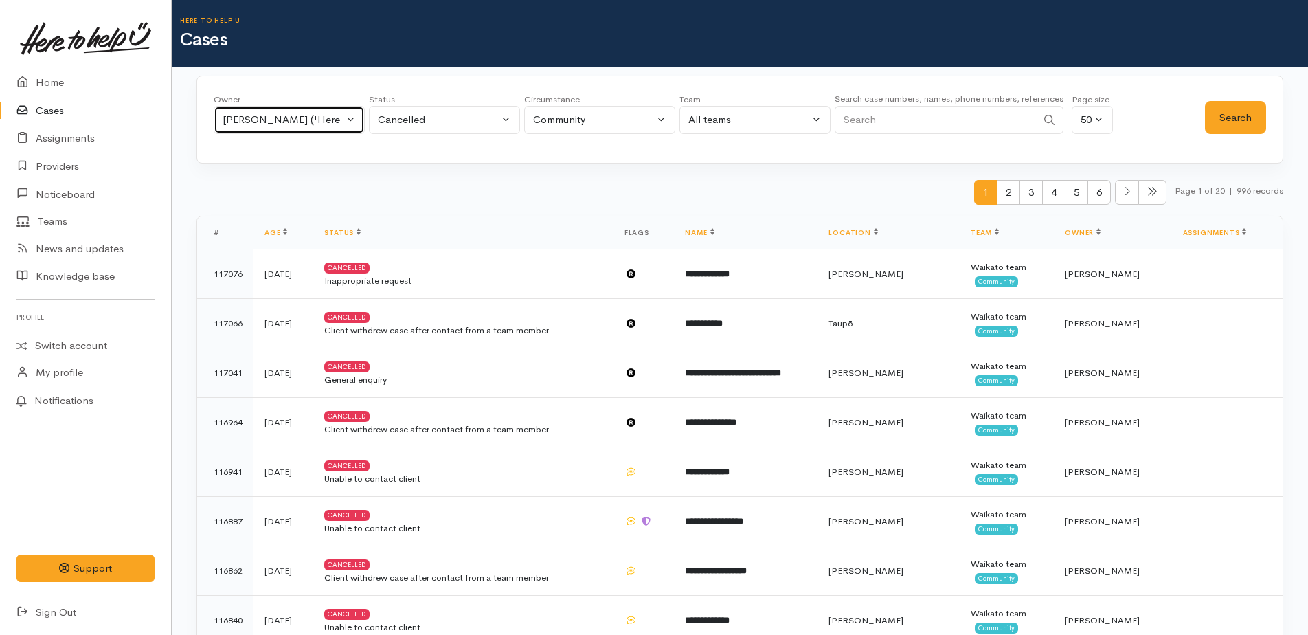
click at [319, 120] on div "Kyleigh Pike ('Here to help u')" at bounding box center [283, 120] width 121 height 16
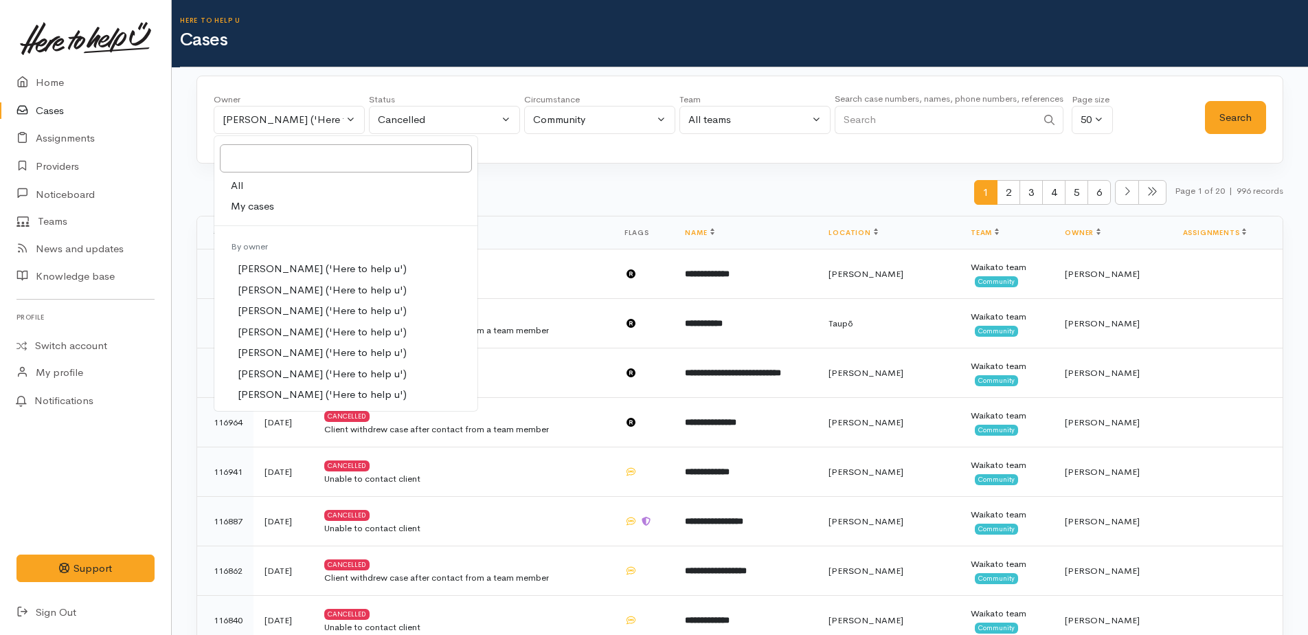
click at [240, 180] on span "All" at bounding box center [237, 186] width 12 height 16
select select "-1"
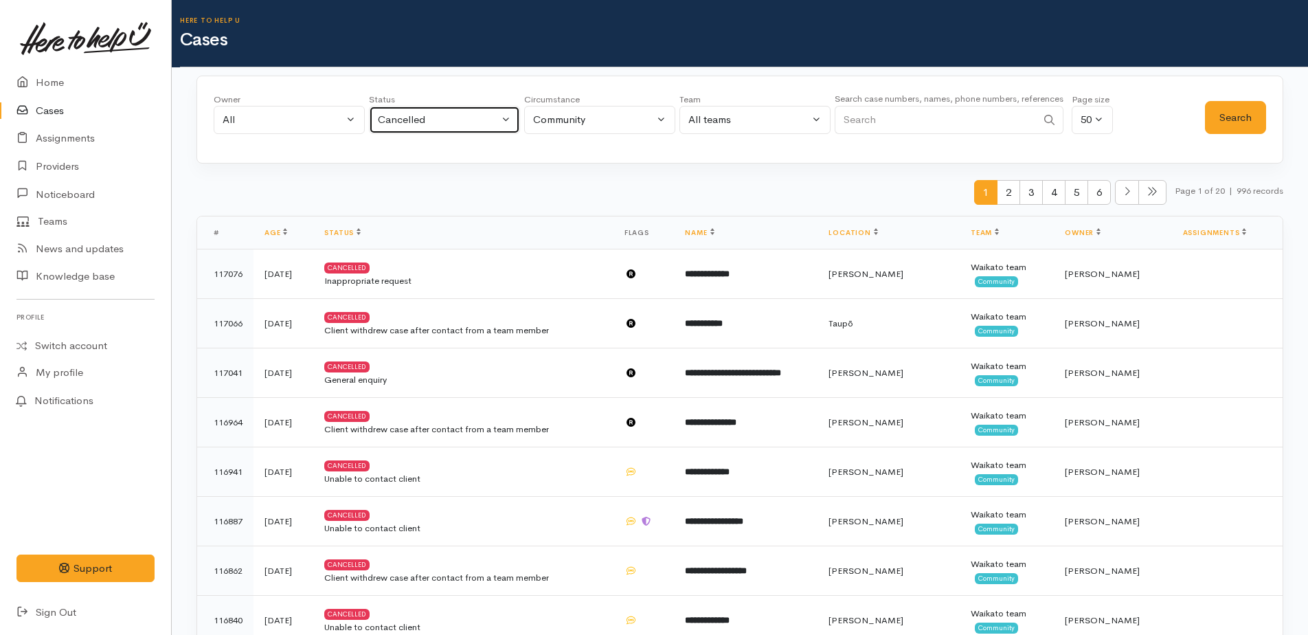
click at [440, 122] on div "Cancelled" at bounding box center [438, 120] width 121 height 16
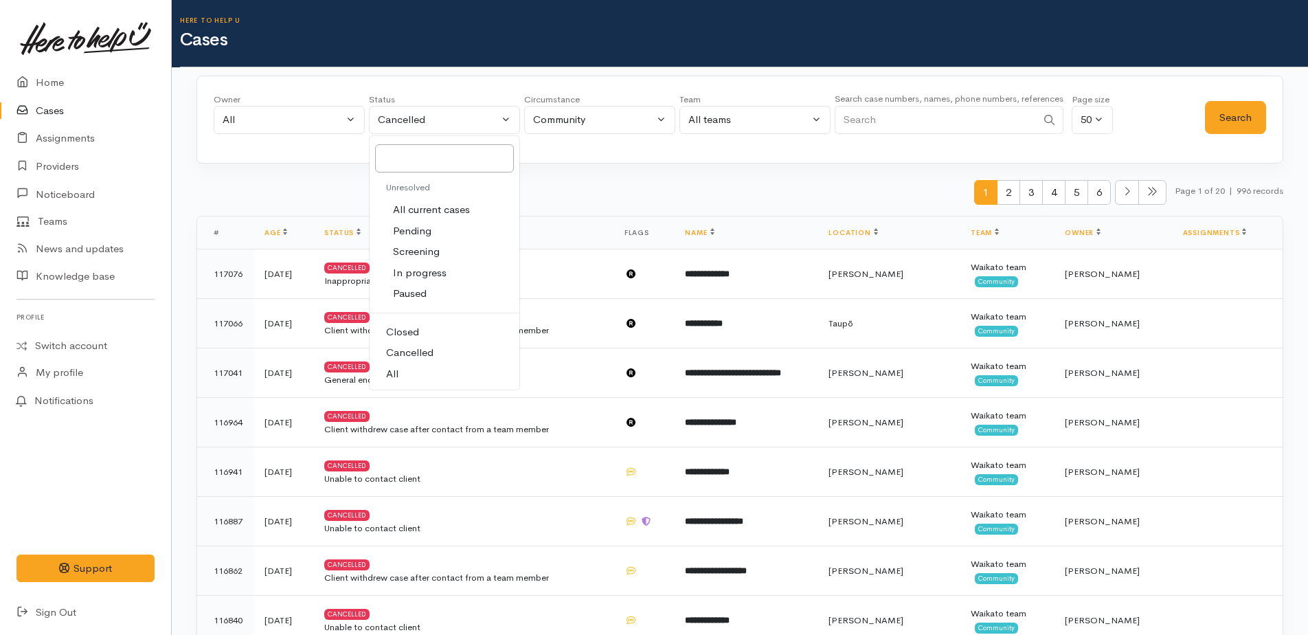
click at [407, 371] on link "All" at bounding box center [445, 373] width 150 height 21
select select "All"
click at [925, 120] on input "Search" at bounding box center [936, 120] width 202 height 28
paste input "64273060230"
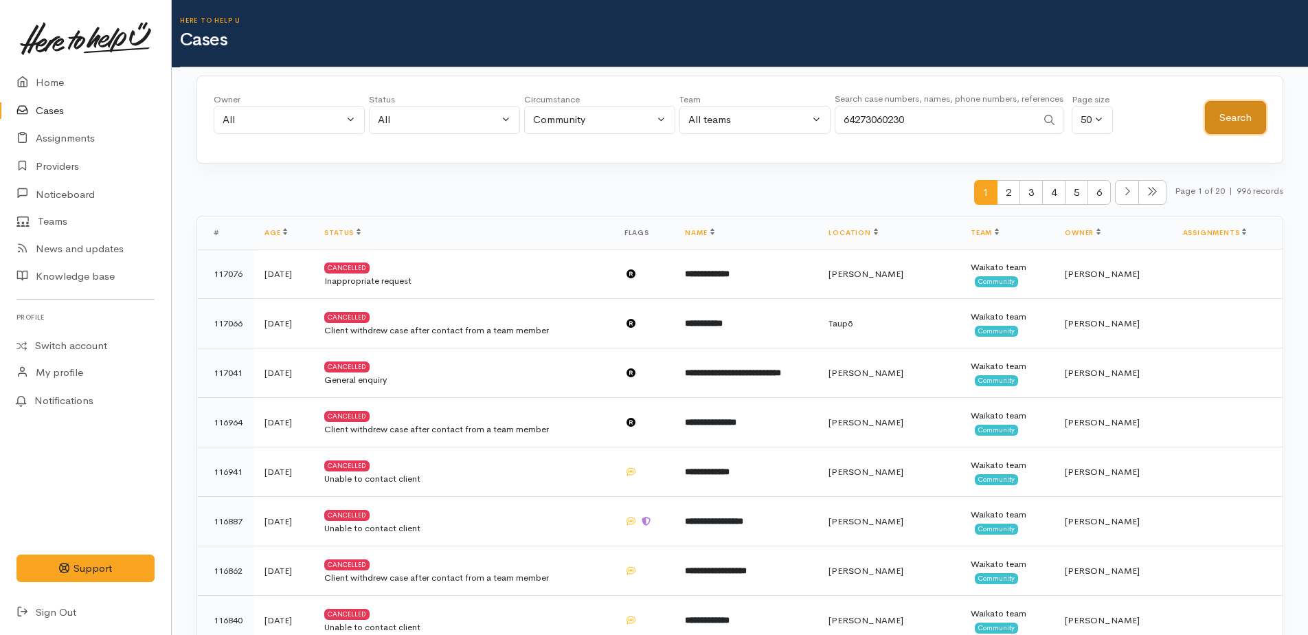
click at [1223, 117] on button "Search" at bounding box center [1235, 118] width 61 height 34
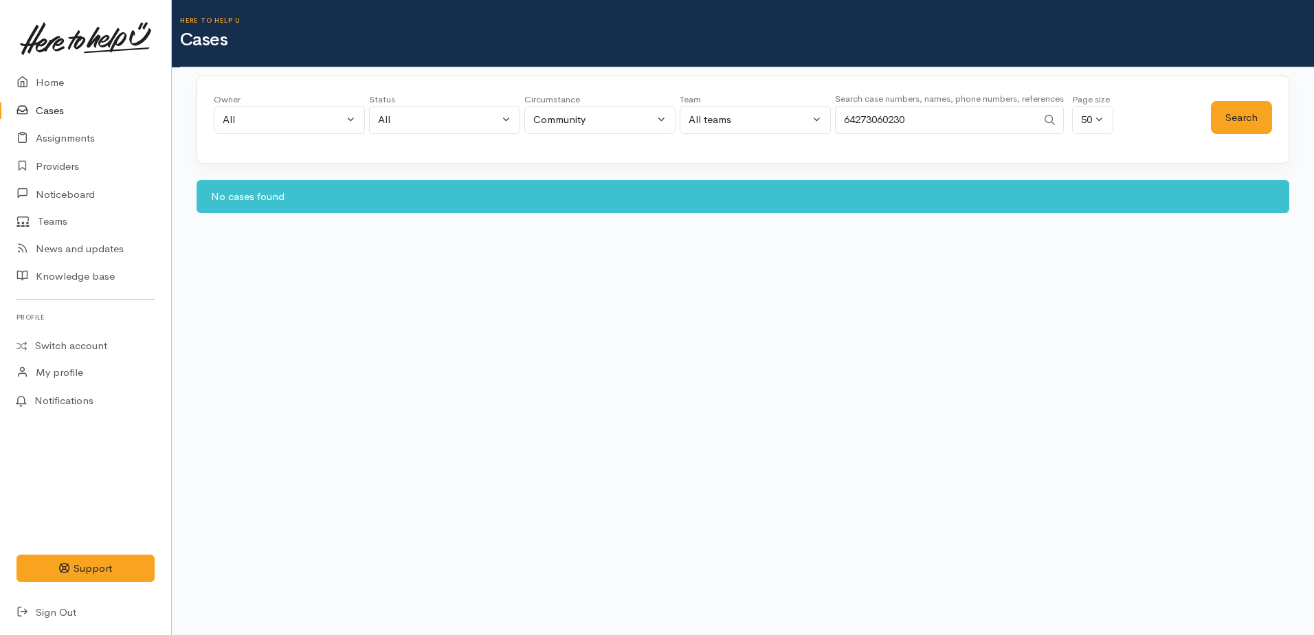
click at [857, 116] on input "64273060230" at bounding box center [936, 120] width 202 height 28
type input "0273060230"
click at [1237, 126] on button "Search" at bounding box center [1241, 118] width 61 height 34
click at [49, 83] on link "Home" at bounding box center [85, 83] width 171 height 28
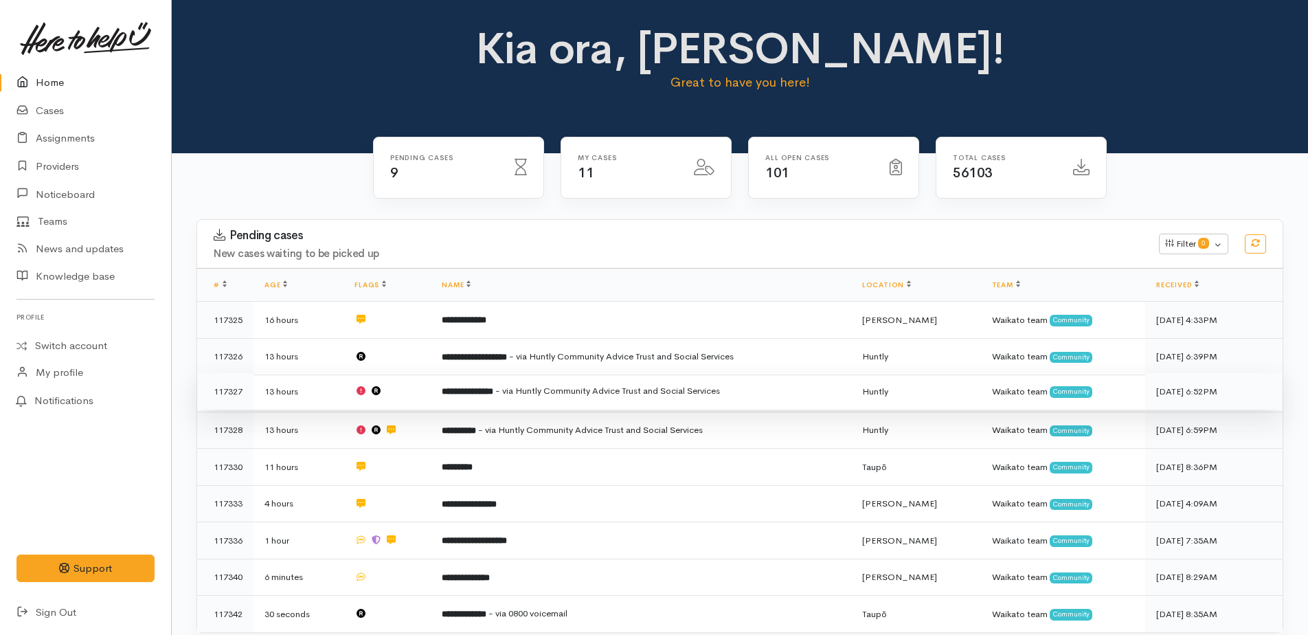
click at [598, 388] on span "- via Huntly Community Advice Trust and Social Services" at bounding box center [607, 391] width 225 height 12
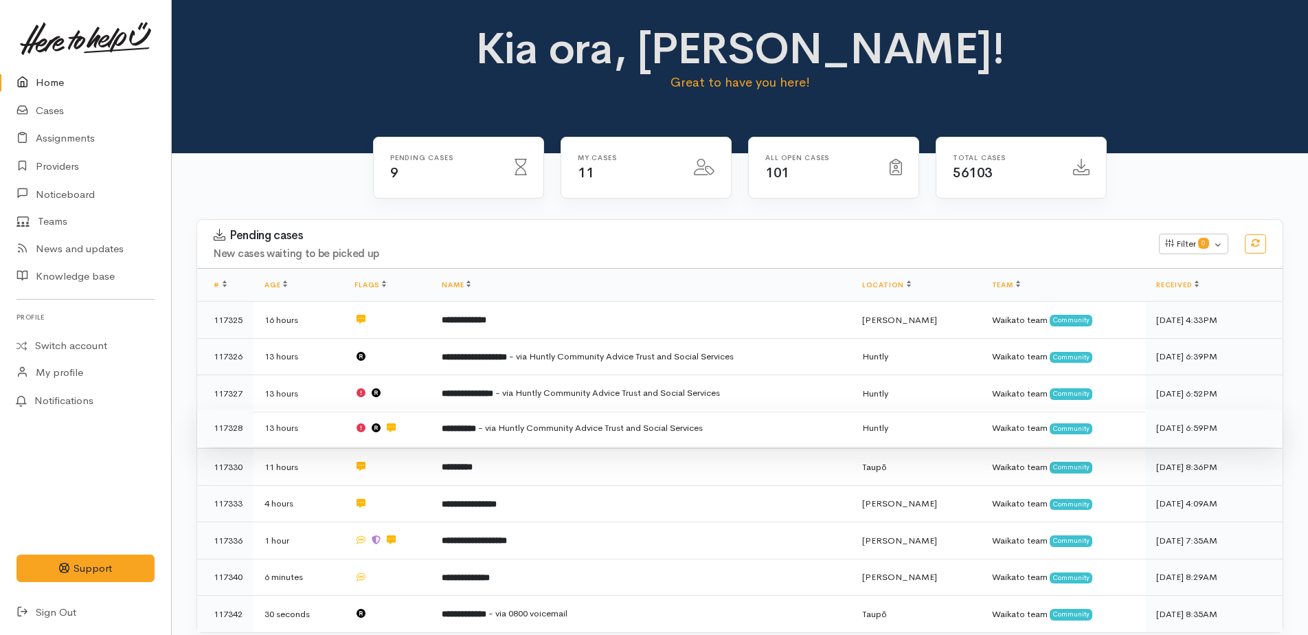
click at [516, 429] on span "- via Huntly Community Advice Trust and Social Services" at bounding box center [590, 428] width 225 height 12
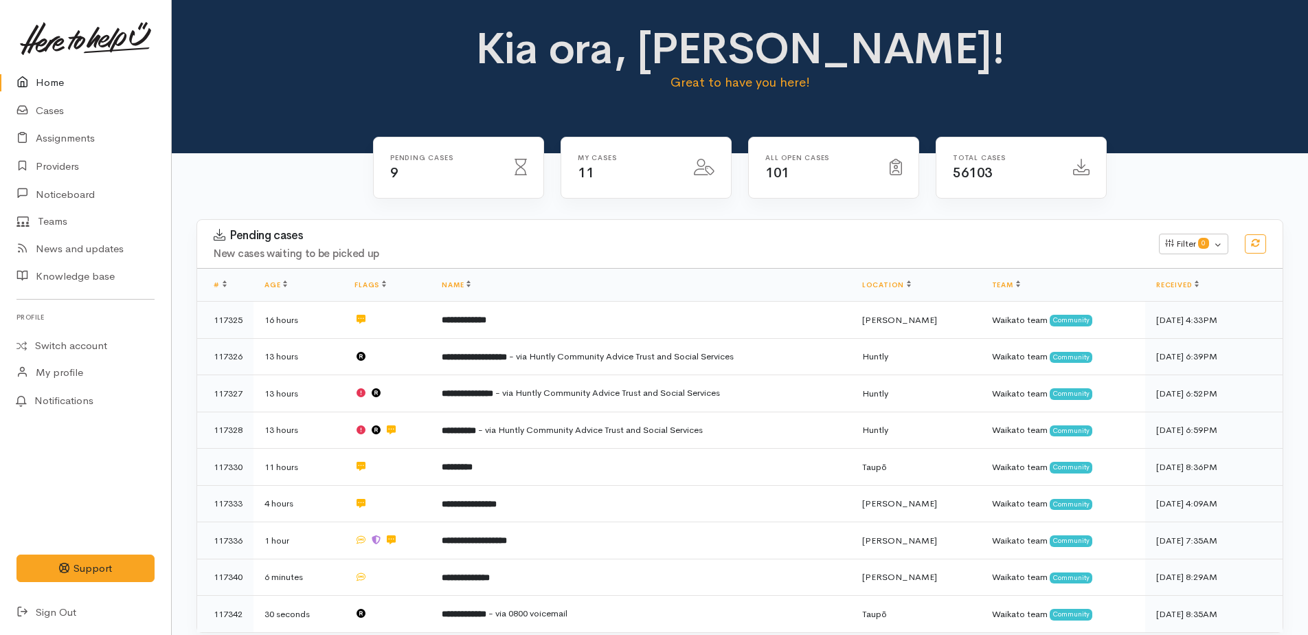
scroll to position [69, 0]
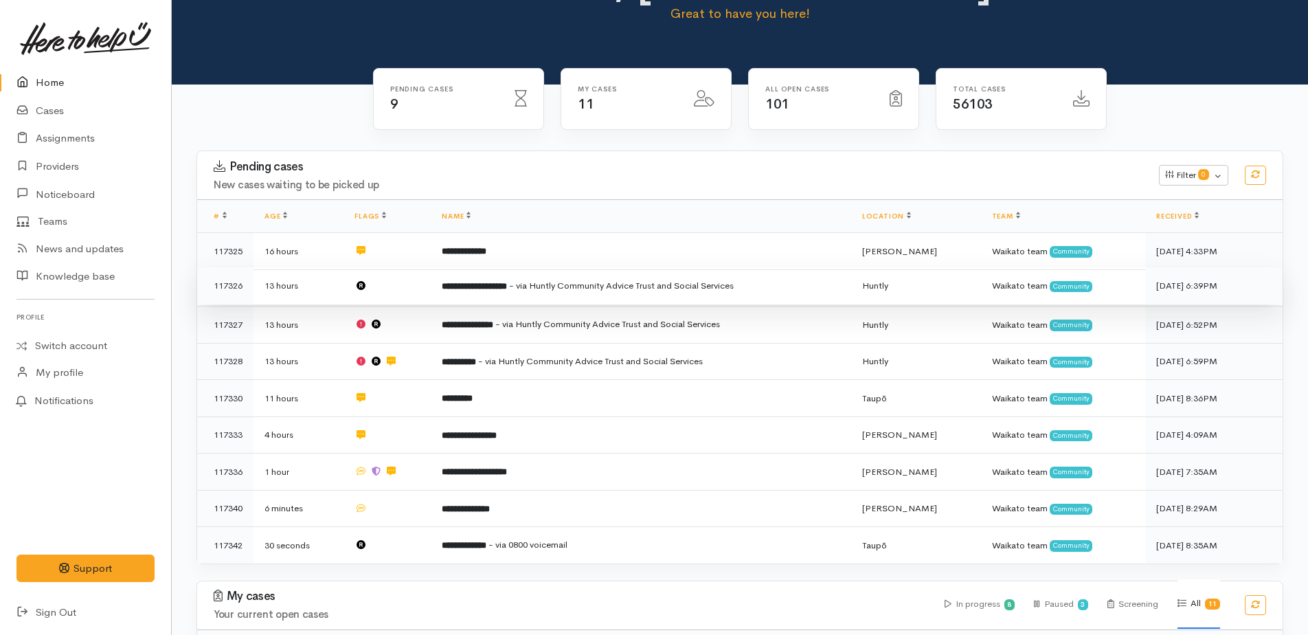
click at [507, 283] on b "**********" at bounding box center [474, 286] width 65 height 9
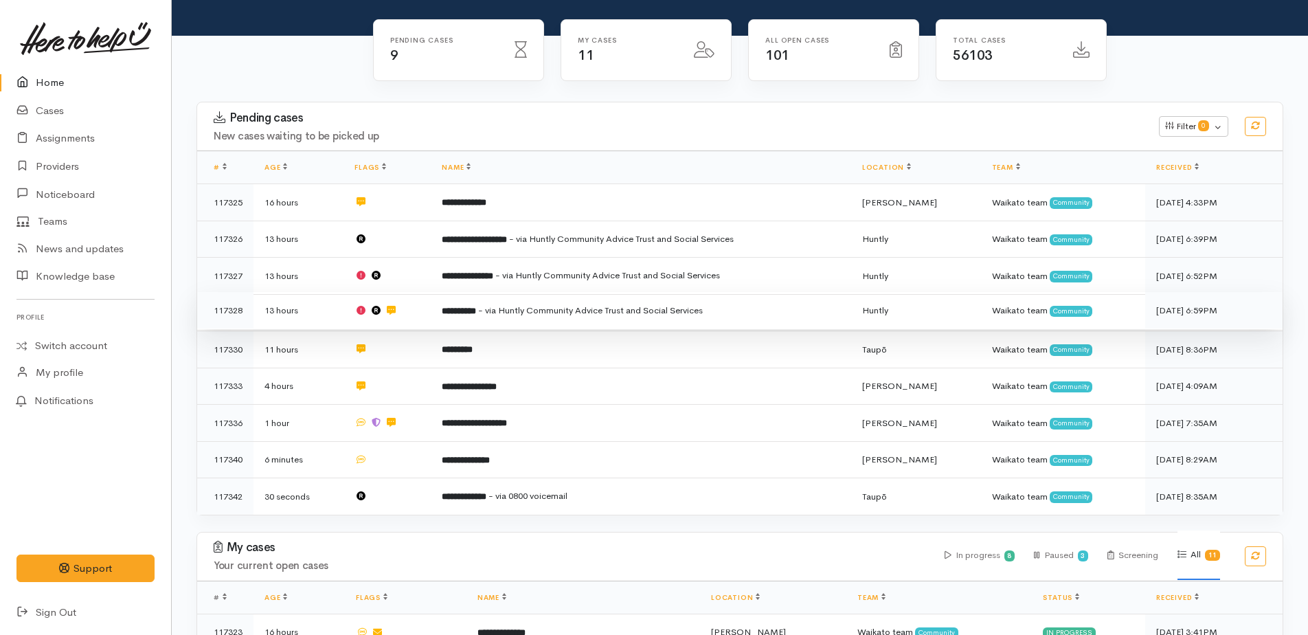
scroll to position [142, 0]
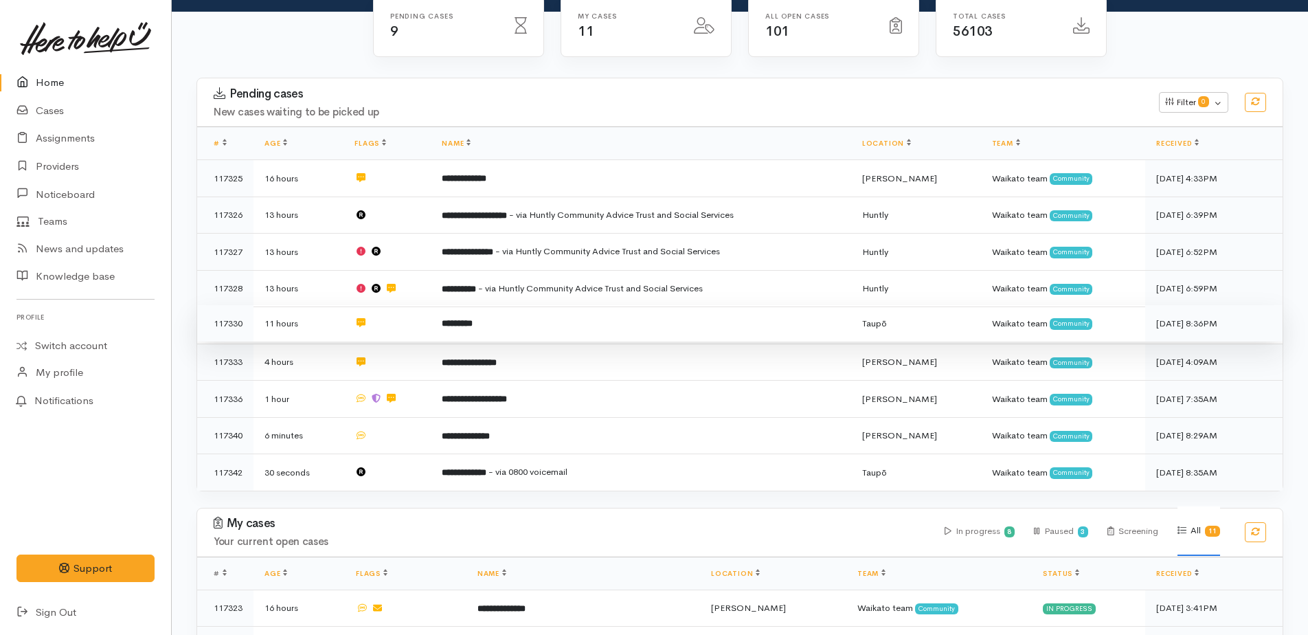
click at [462, 320] on b "*********" at bounding box center [457, 323] width 31 height 9
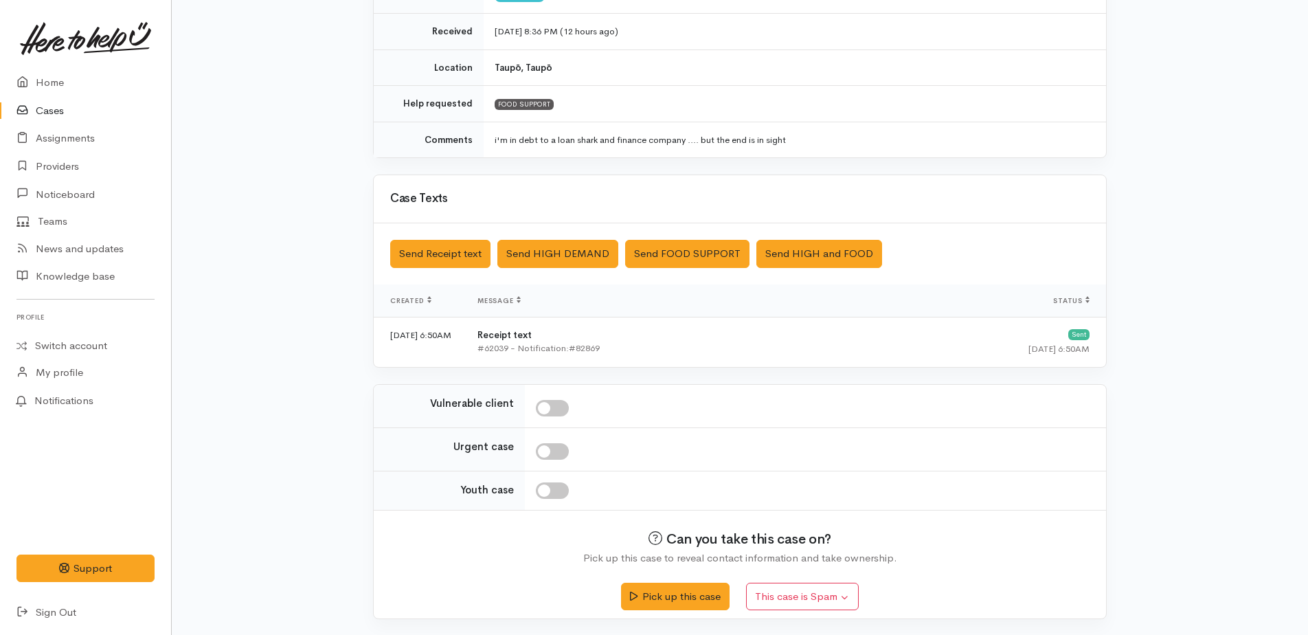
scroll to position [228, 0]
click at [682, 594] on button "Pick up this case" at bounding box center [675, 594] width 108 height 28
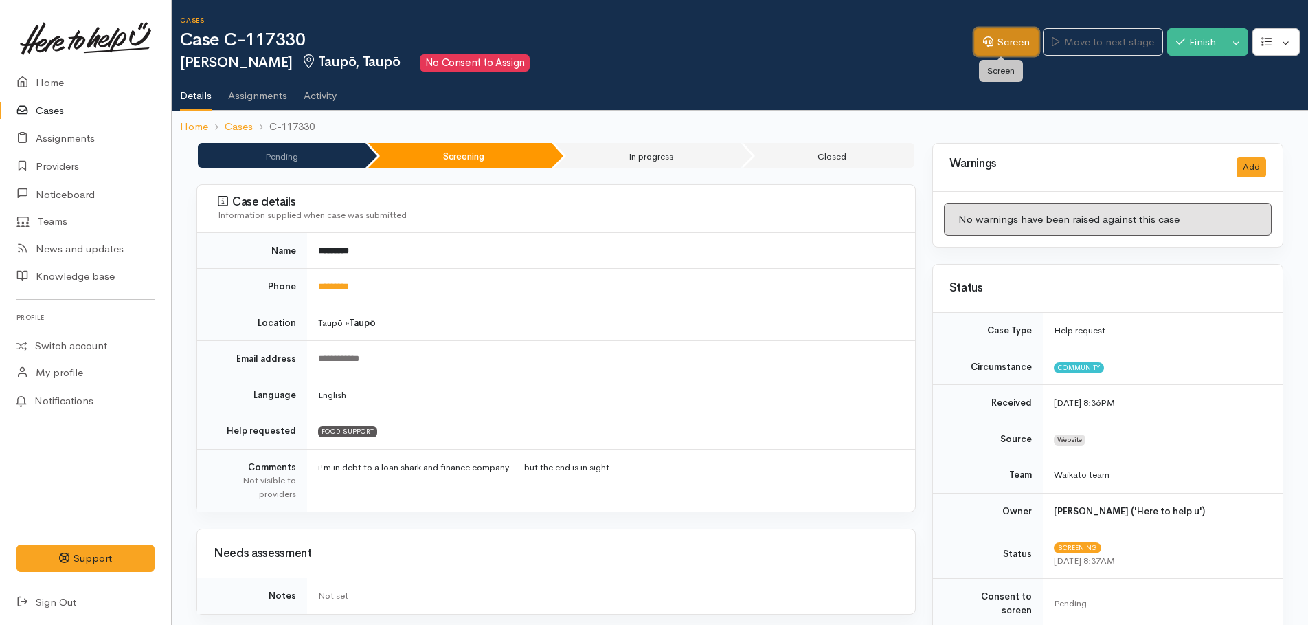
click at [983, 43] on icon at bounding box center [988, 41] width 10 height 10
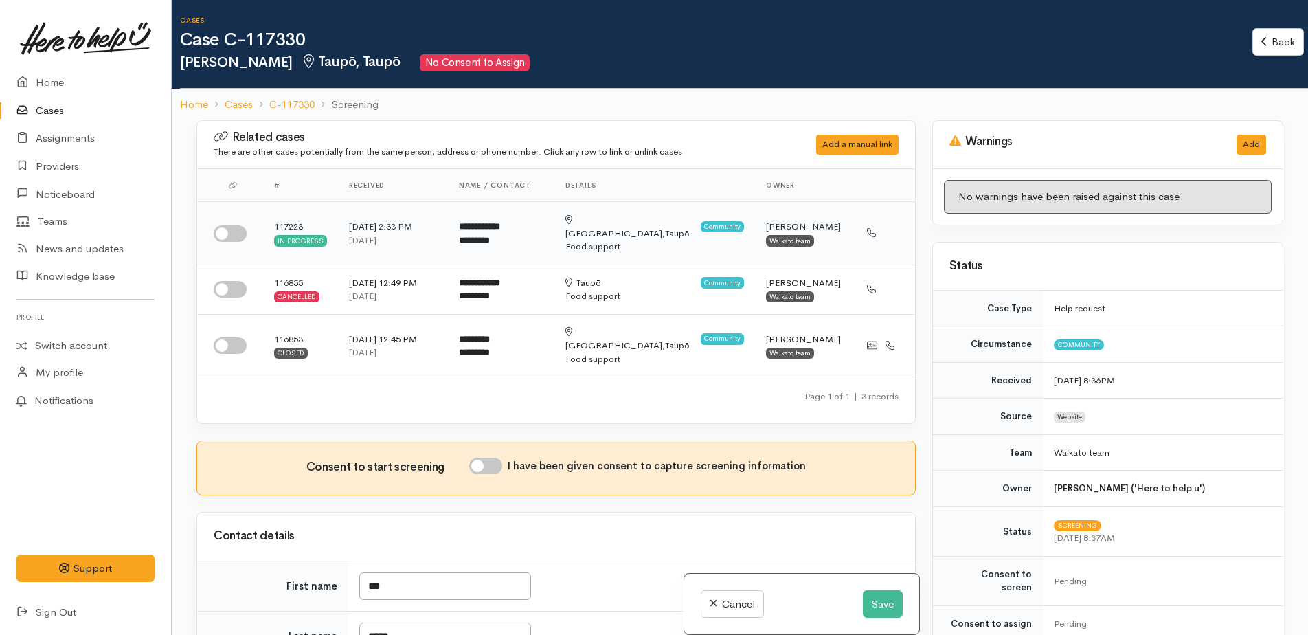
drag, startPoint x: 218, startPoint y: 225, endPoint x: 218, endPoint y: 247, distance: 21.3
click at [218, 225] on input "checkbox" at bounding box center [230, 233] width 33 height 16
checkbox input "true"
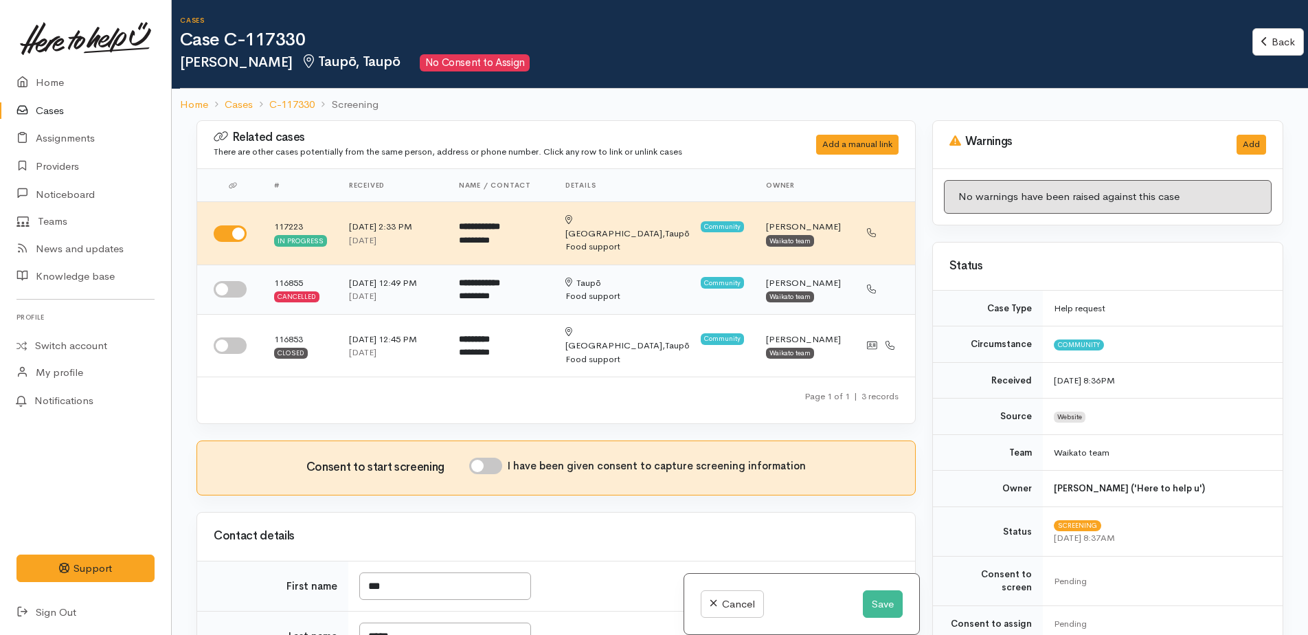
click at [230, 281] on input "checkbox" at bounding box center [230, 289] width 33 height 16
checkbox input "true"
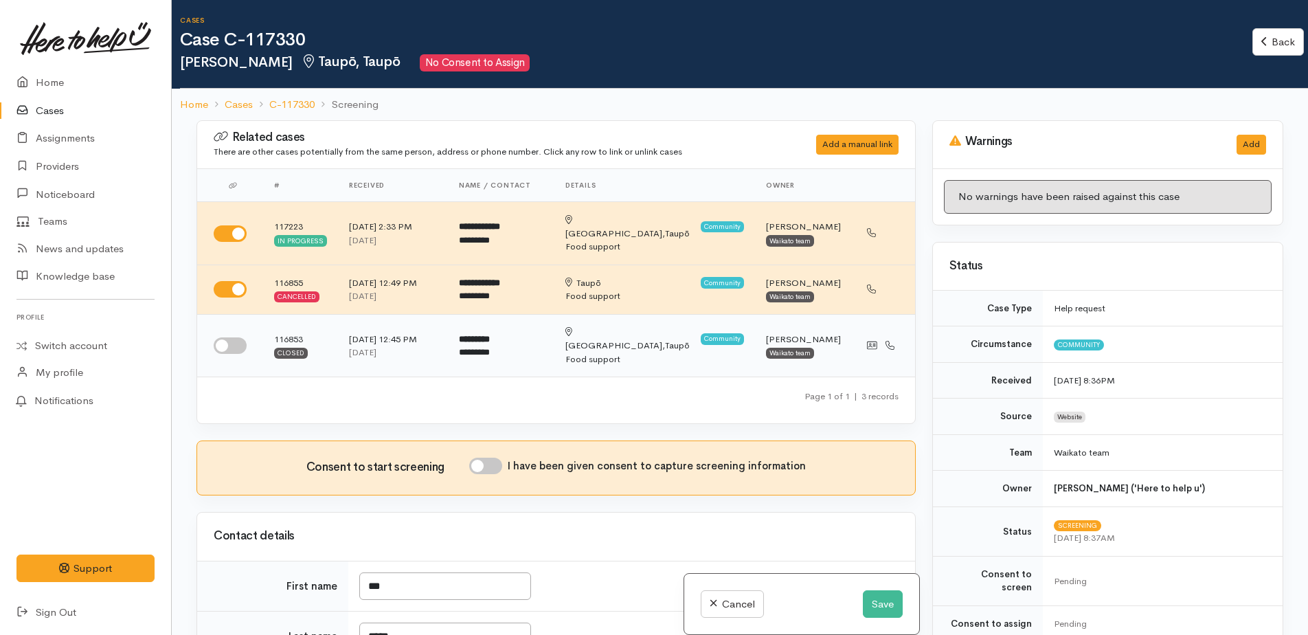
click at [224, 337] on input "checkbox" at bounding box center [230, 345] width 33 height 16
checkbox input "true"
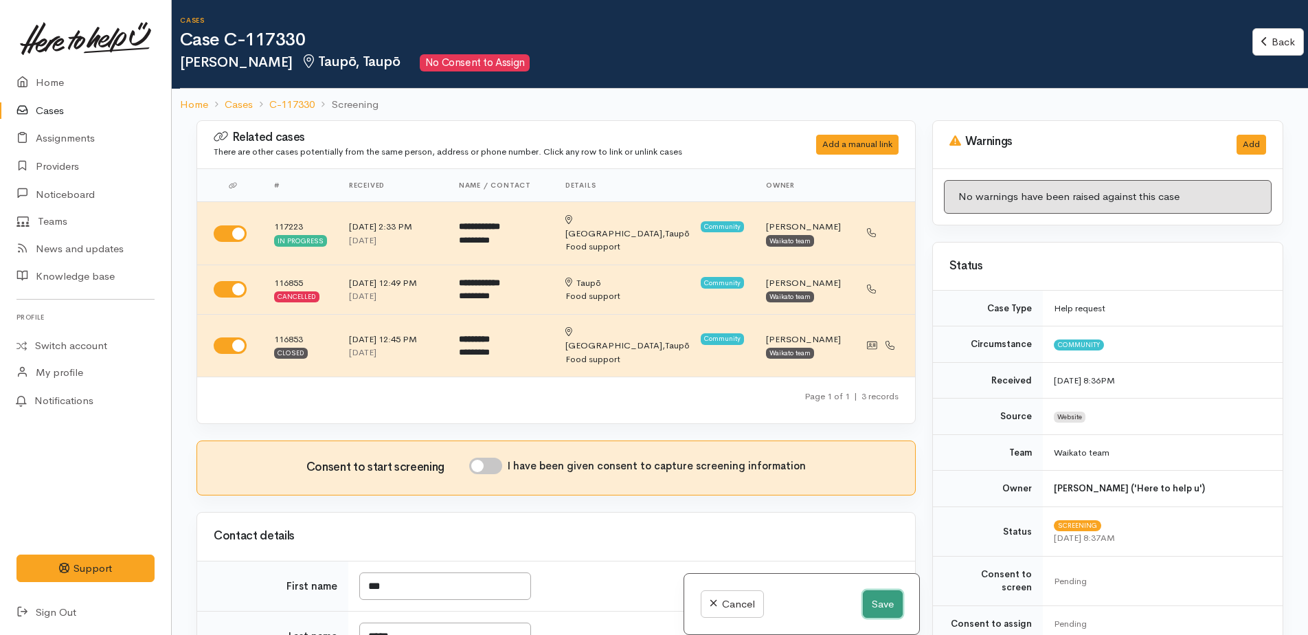
click at [875, 599] on button "Save" at bounding box center [883, 604] width 40 height 28
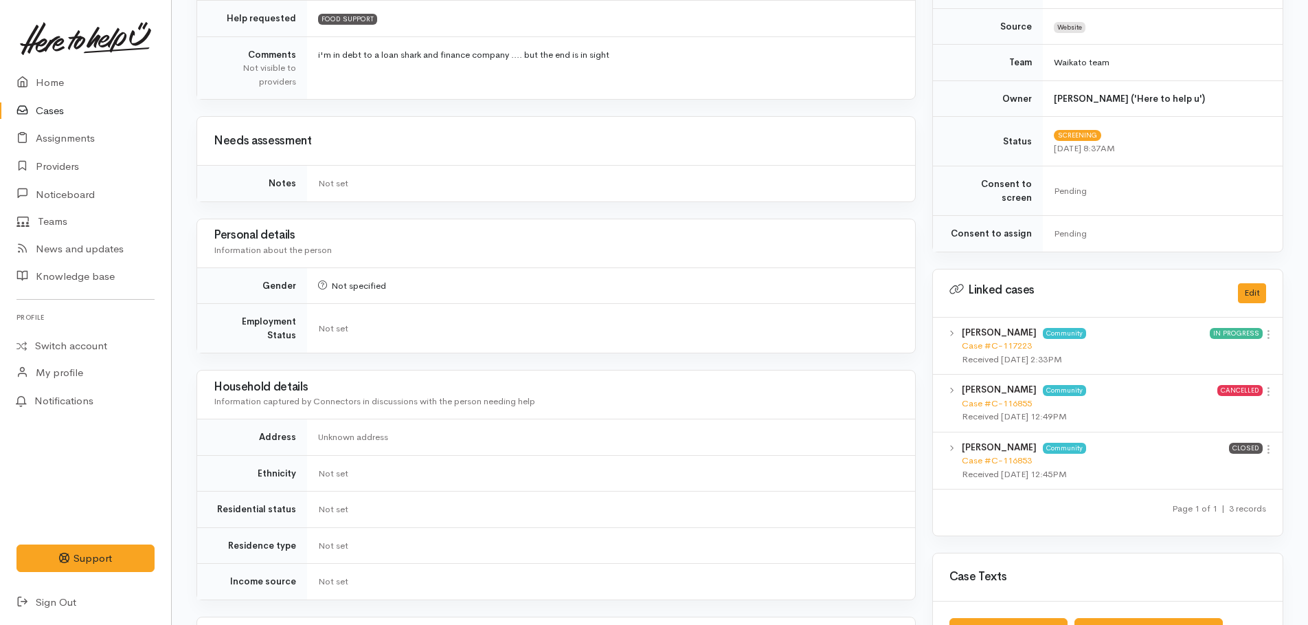
scroll to position [550, 0]
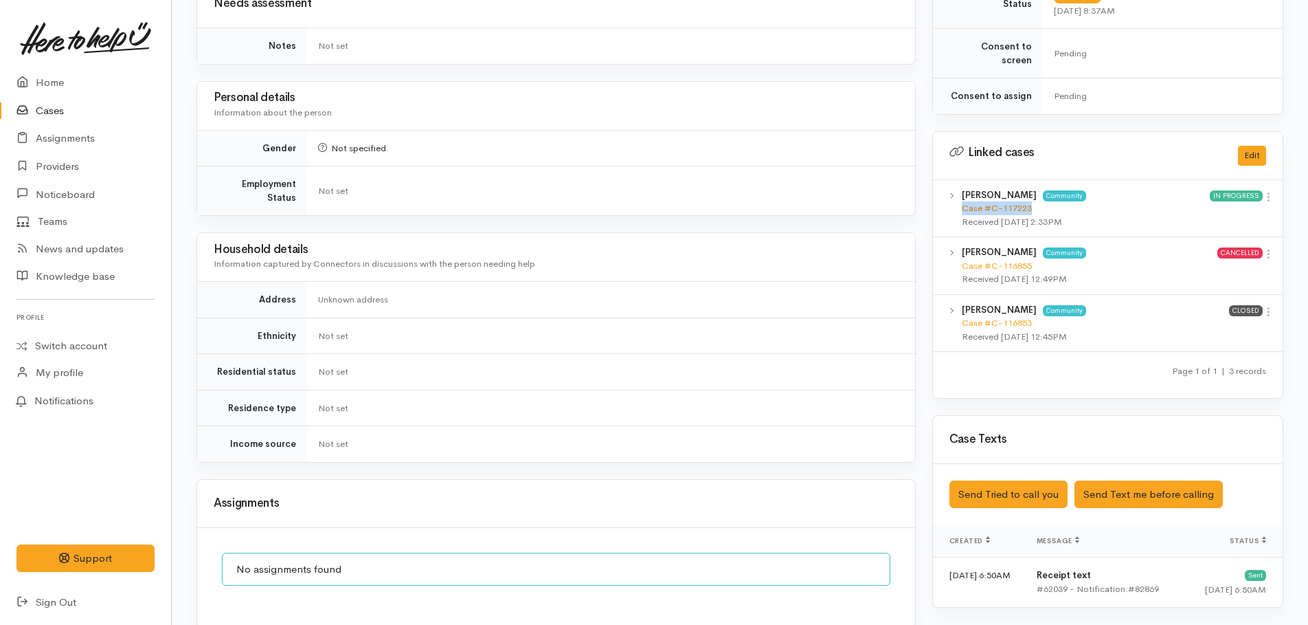
drag, startPoint x: 1034, startPoint y: 192, endPoint x: 963, endPoint y: 199, distance: 71.8
click at [963, 201] on div "Case #C-117223" at bounding box center [1086, 208] width 248 height 14
drag, startPoint x: 963, startPoint y: 199, endPoint x: 988, endPoint y: 196, distance: 25.6
copy link "Case #C-117223"
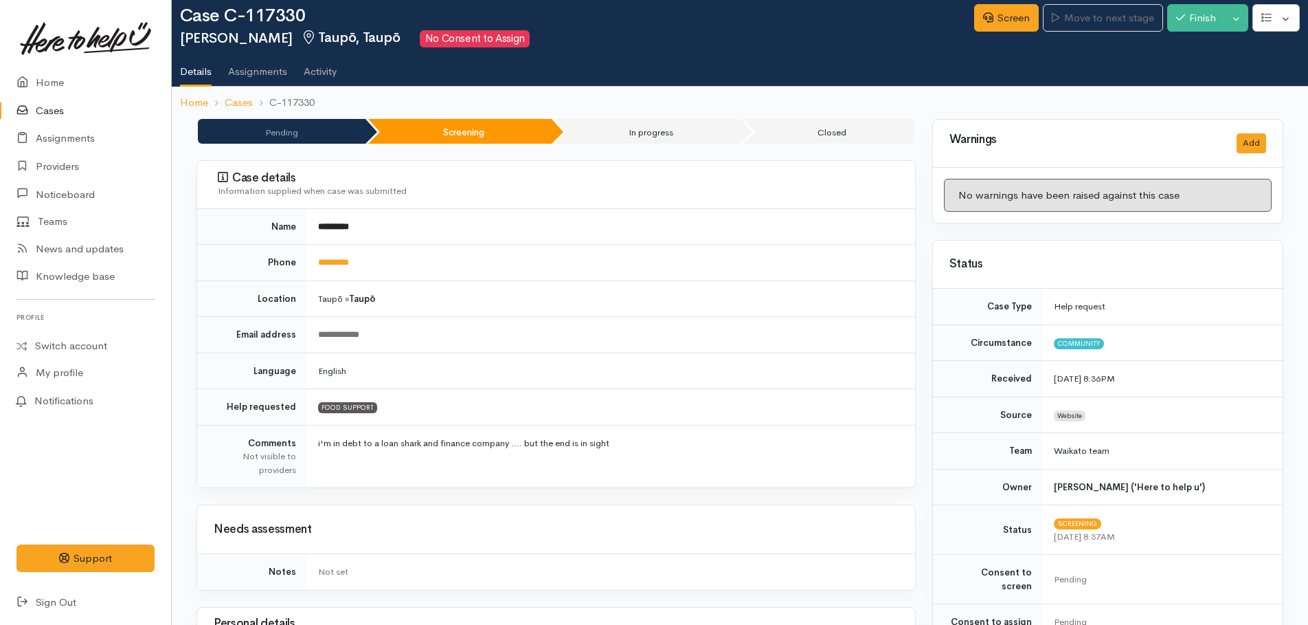
scroll to position [0, 0]
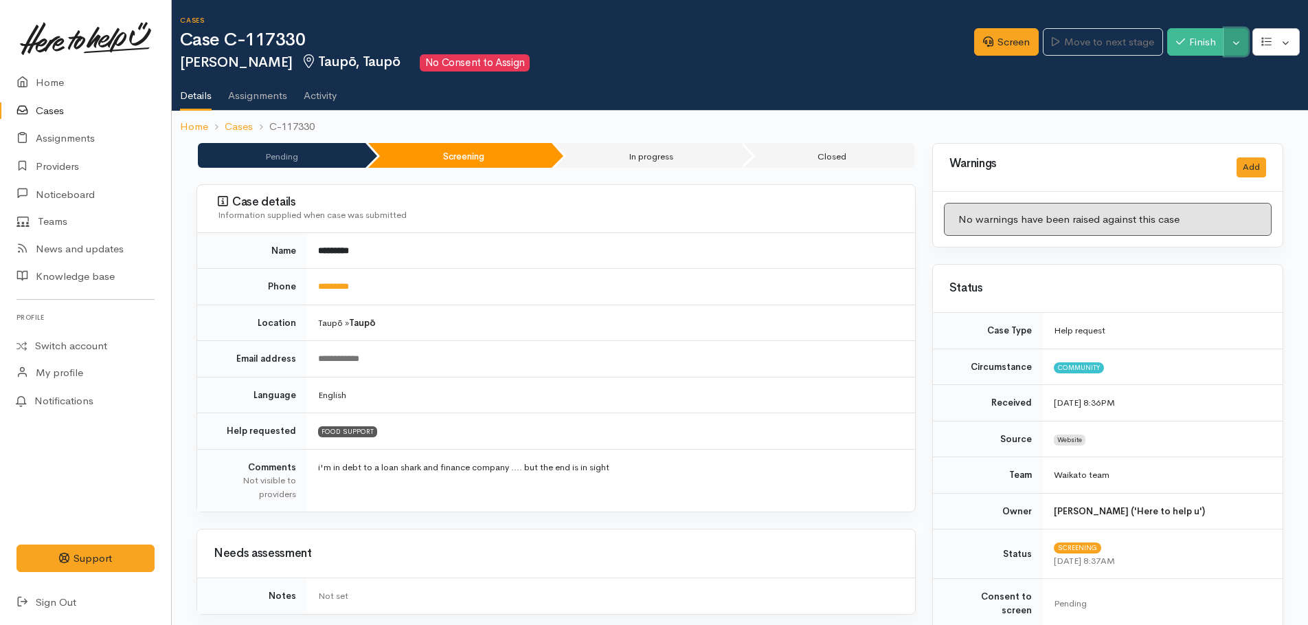
click at [1240, 47] on button "Toggle Dropdown" at bounding box center [1236, 42] width 24 height 28
click at [1173, 91] on link "Cancel" at bounding box center [1193, 95] width 109 height 21
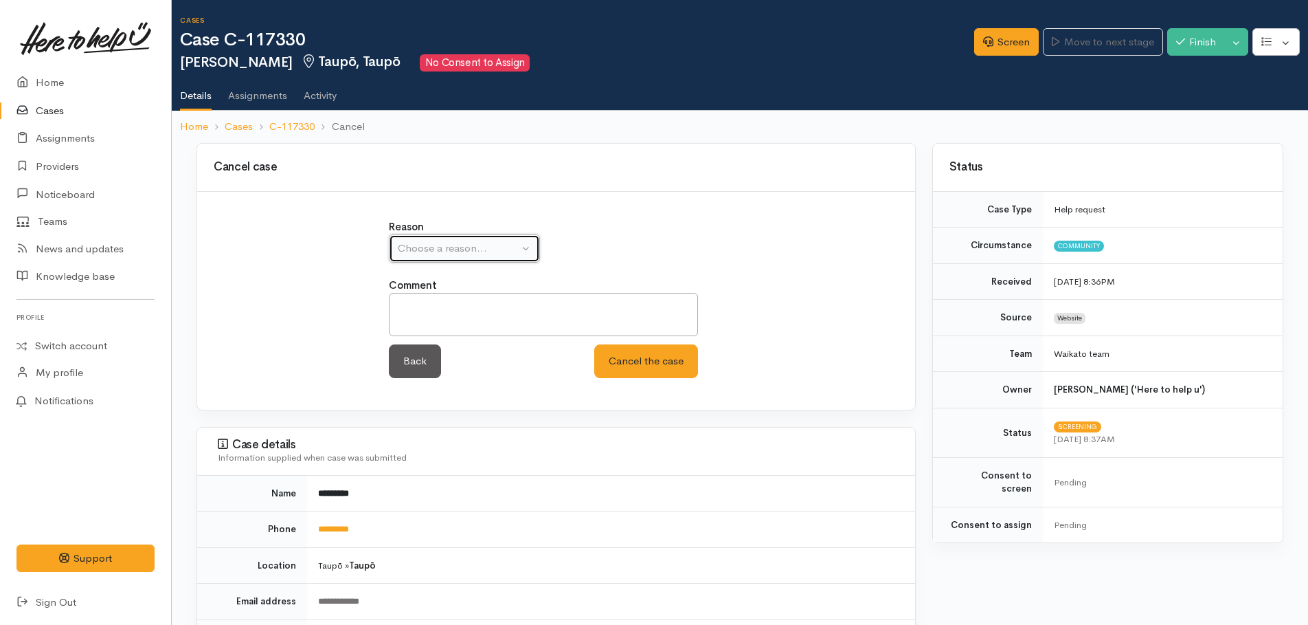
click at [402, 249] on div "Choose a reason..." at bounding box center [458, 248] width 121 height 16
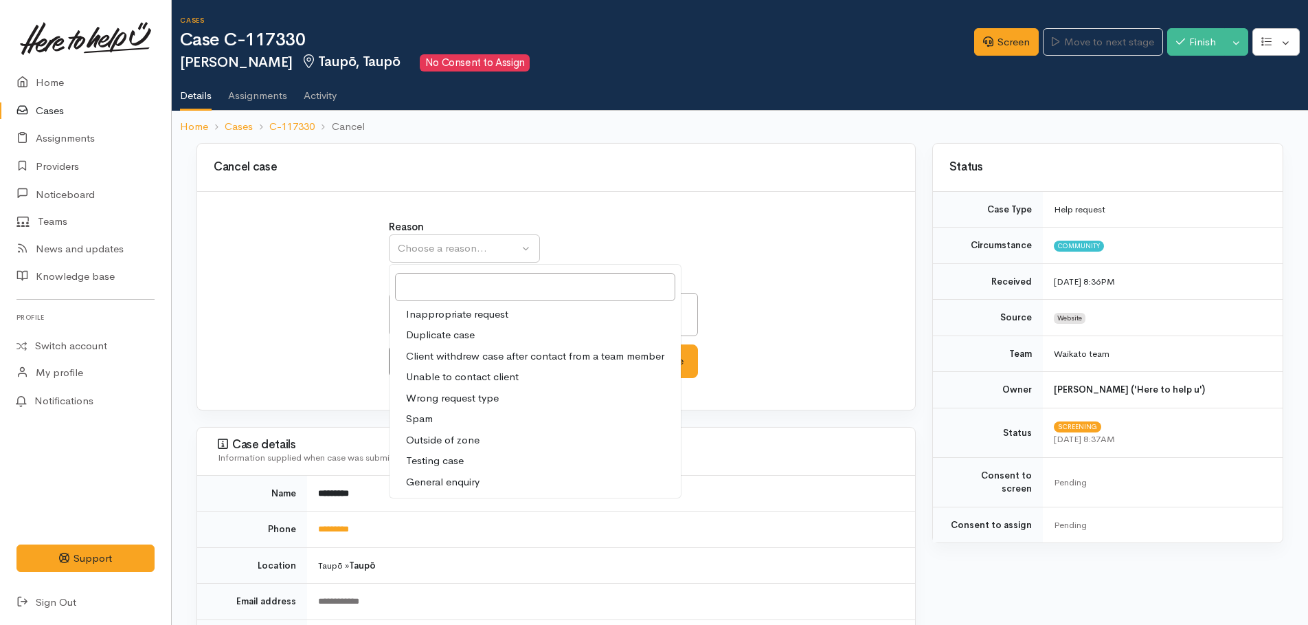
click at [414, 328] on span "Duplicate case" at bounding box center [440, 335] width 69 height 16
select select "2"
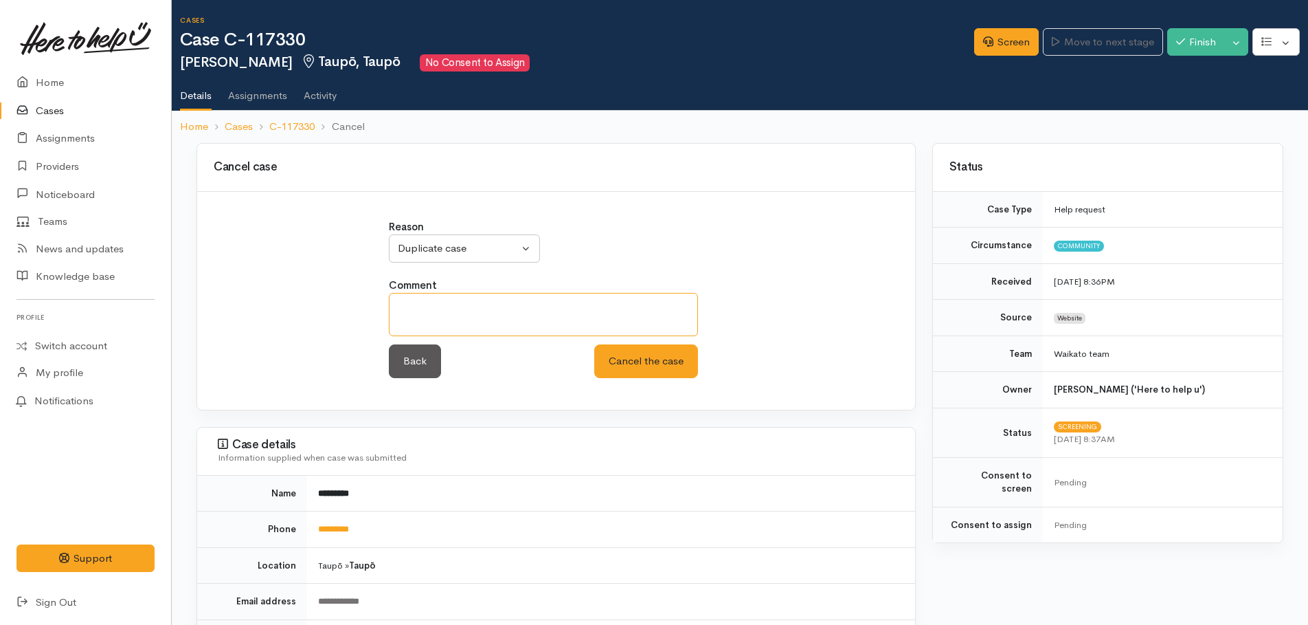
paste textarea "Case #C-117223"
type textarea "Case #C-117223"
click at [640, 365] on button "Cancel the case" at bounding box center [646, 361] width 104 height 34
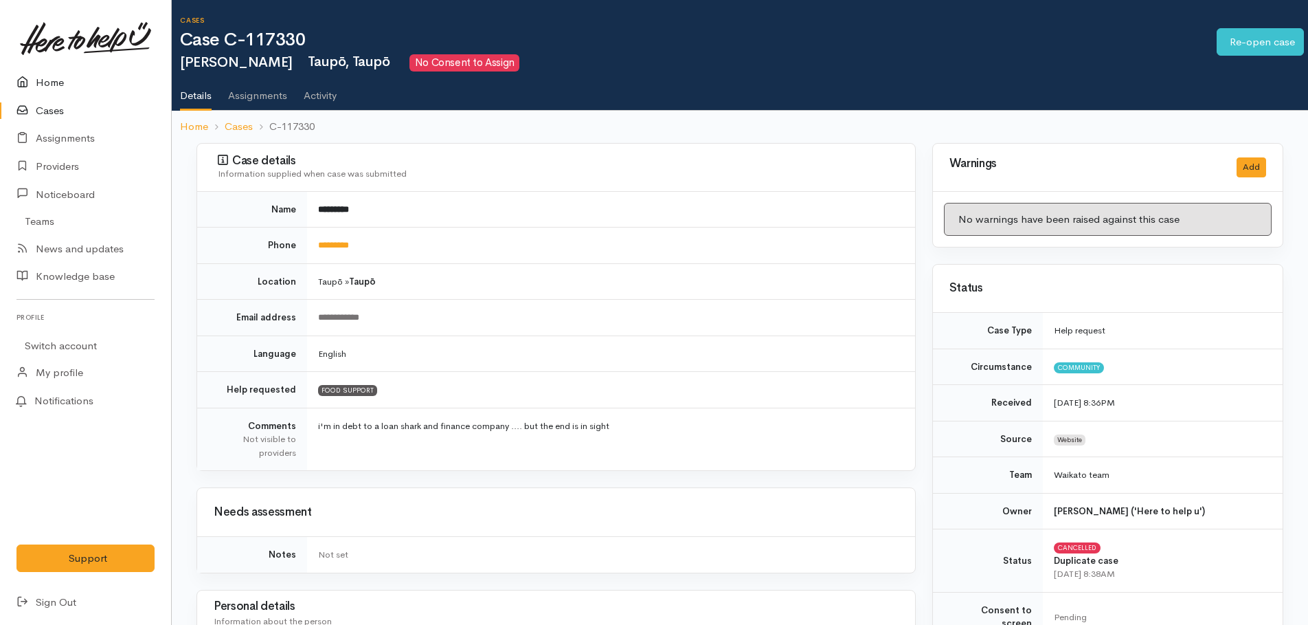
click at [49, 83] on link "Home" at bounding box center [85, 83] width 171 height 28
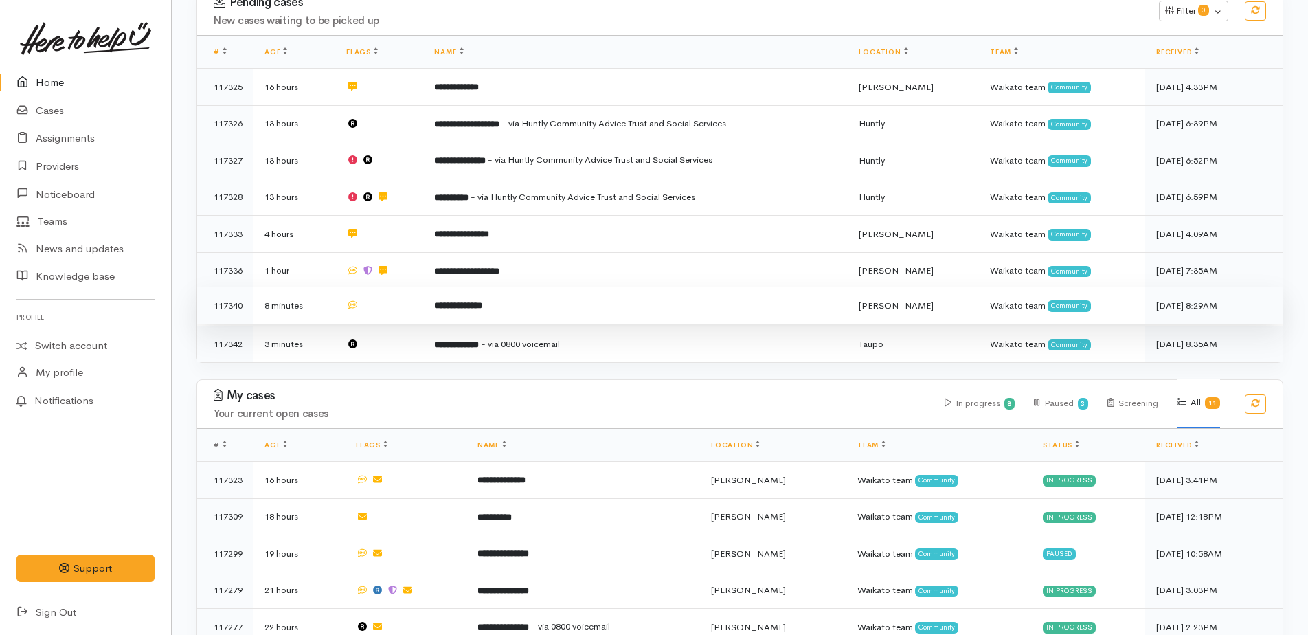
scroll to position [275, 0]
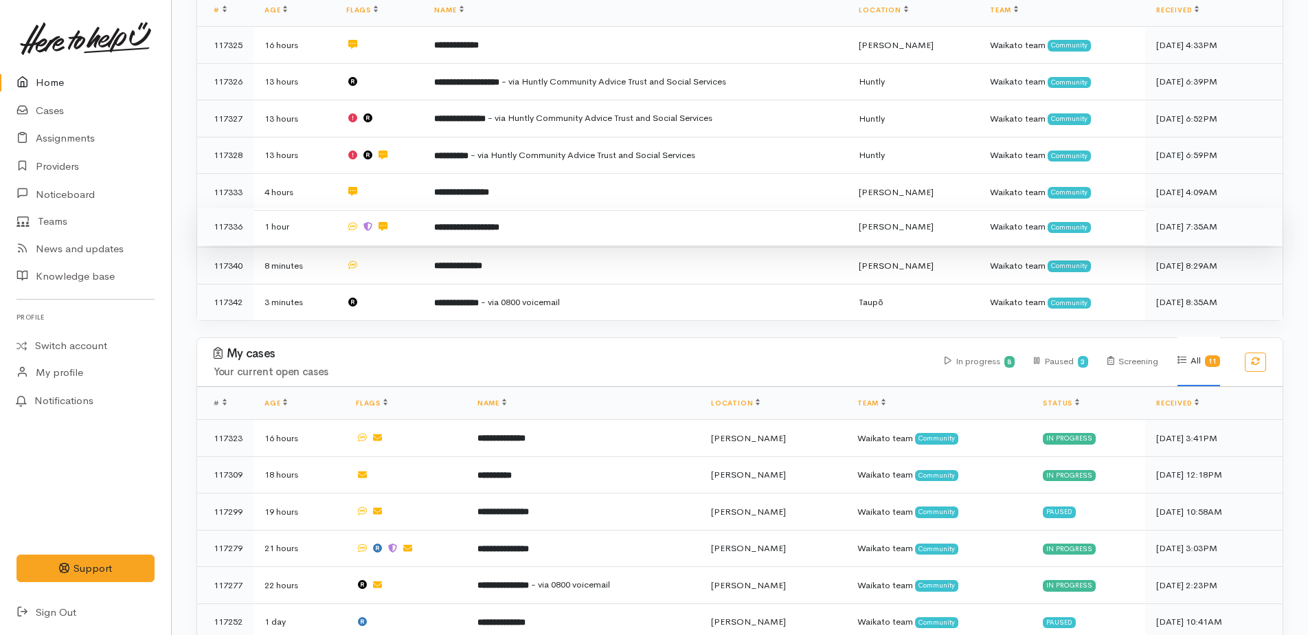
click at [460, 223] on b "**********" at bounding box center [466, 227] width 65 height 9
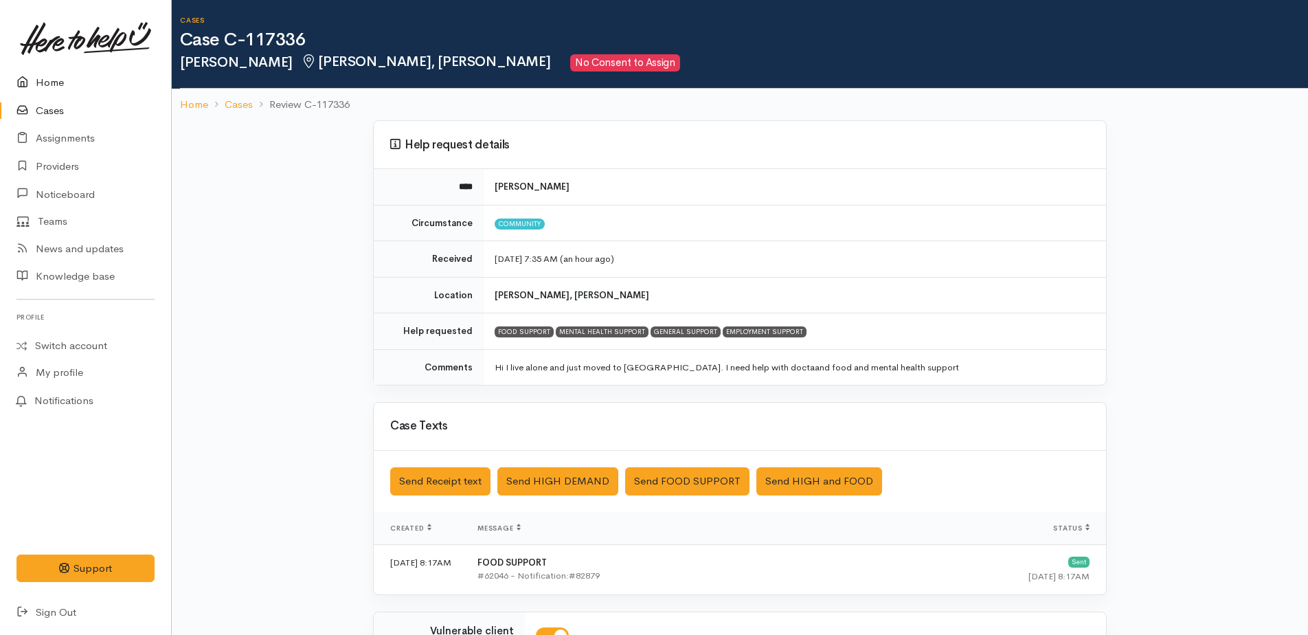
click at [54, 85] on link "Home" at bounding box center [85, 83] width 171 height 28
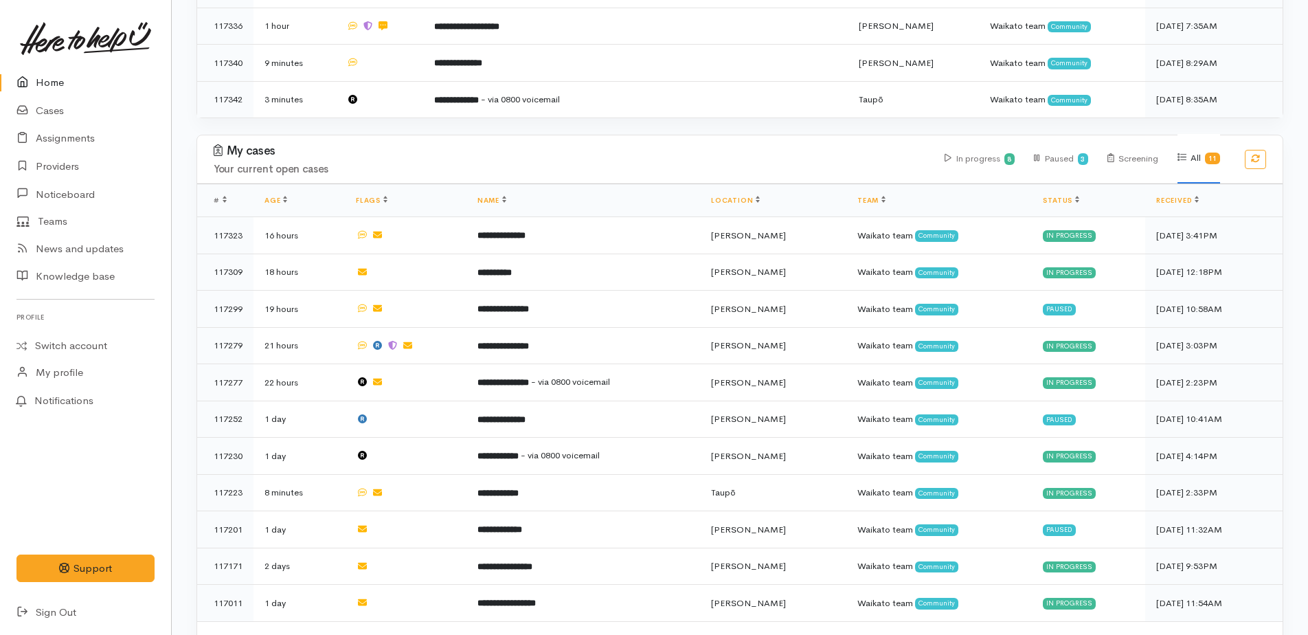
scroll to position [503, 0]
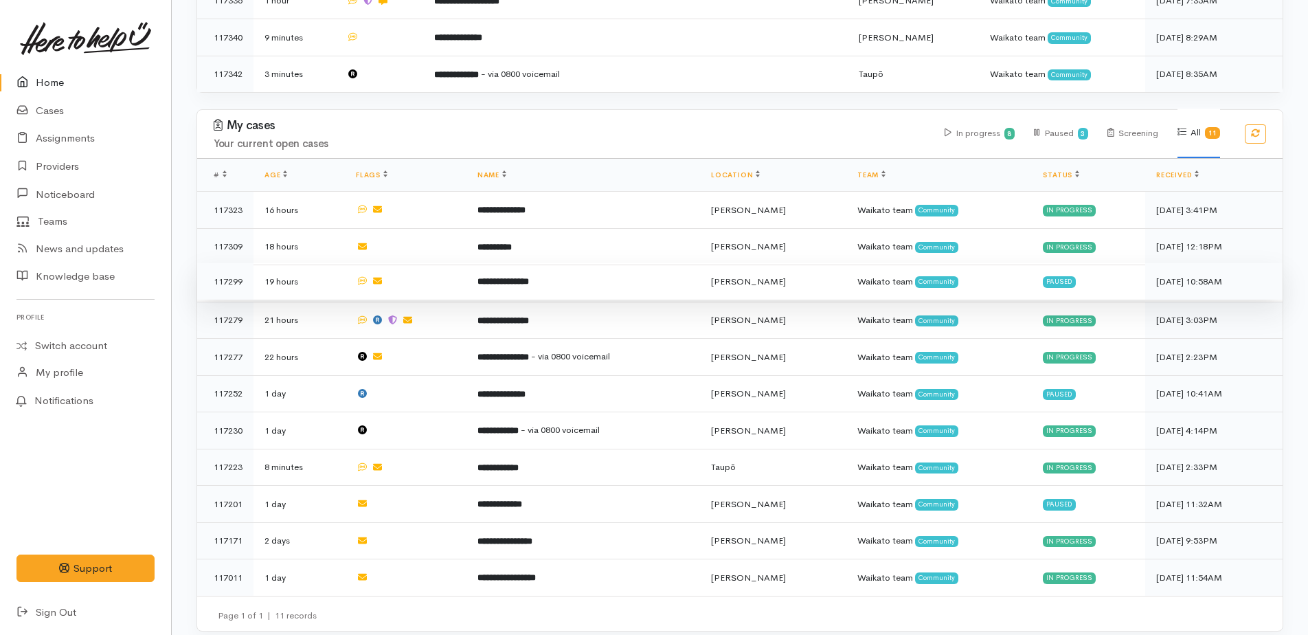
click at [508, 277] on b "**********" at bounding box center [503, 281] width 52 height 9
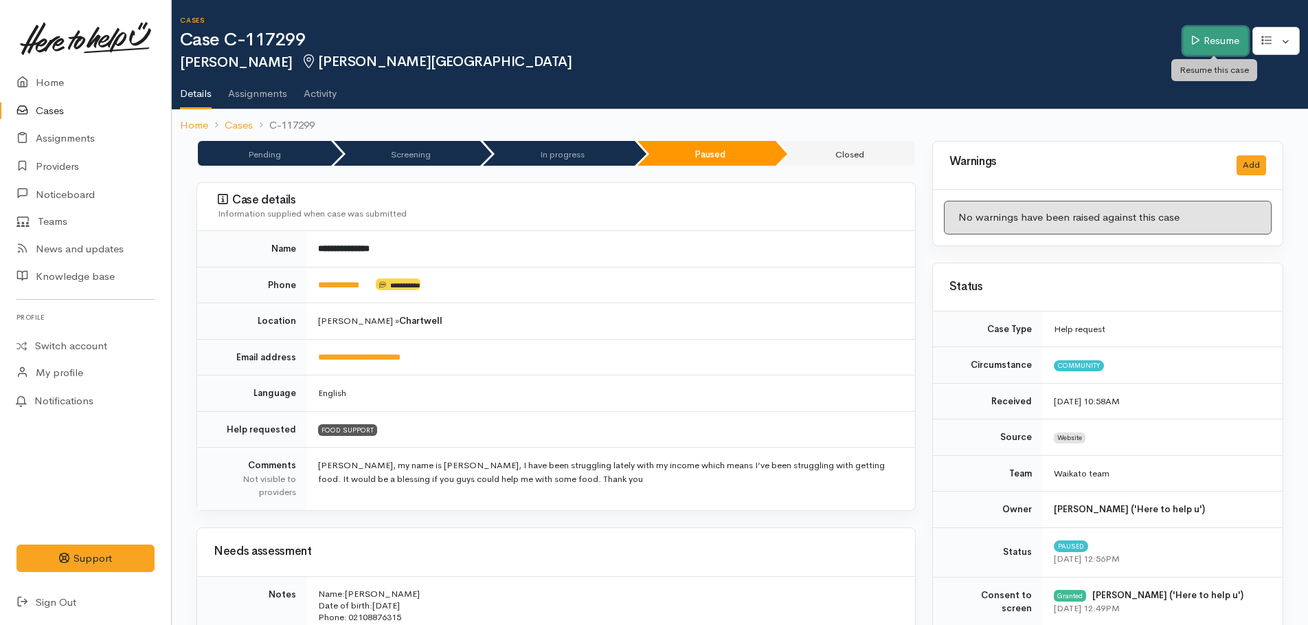
click at [1203, 37] on link "Resume" at bounding box center [1215, 41] width 65 height 28
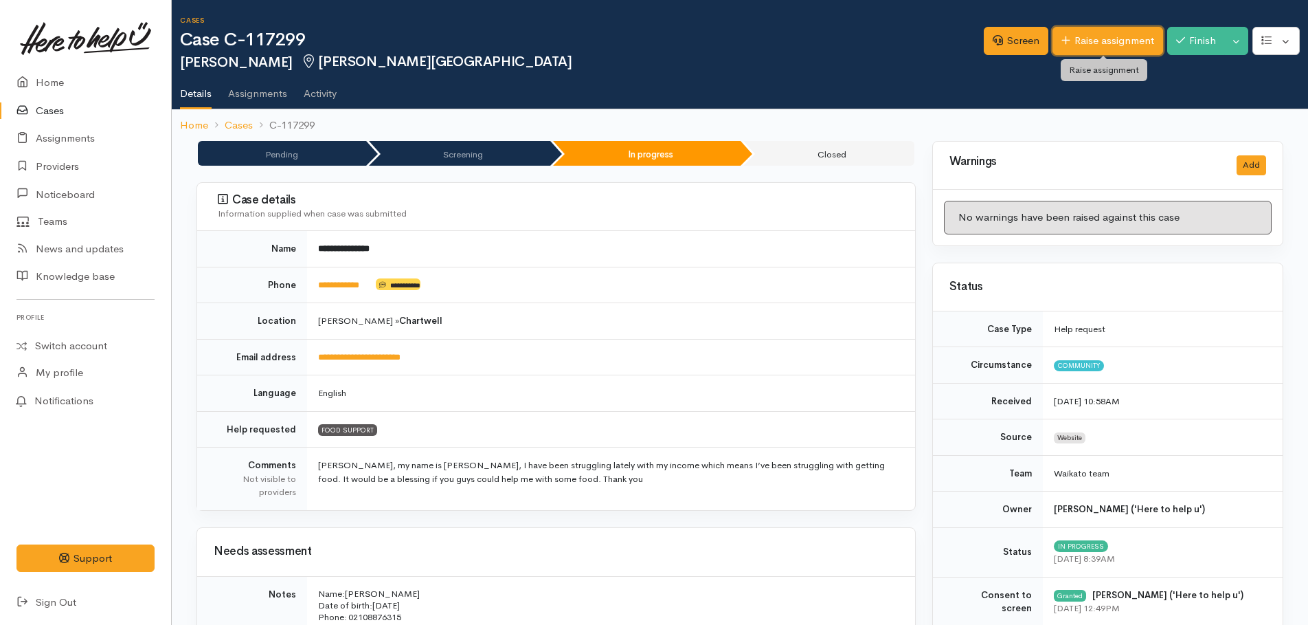
click at [1083, 45] on link "Raise assignment" at bounding box center [1108, 41] width 111 height 28
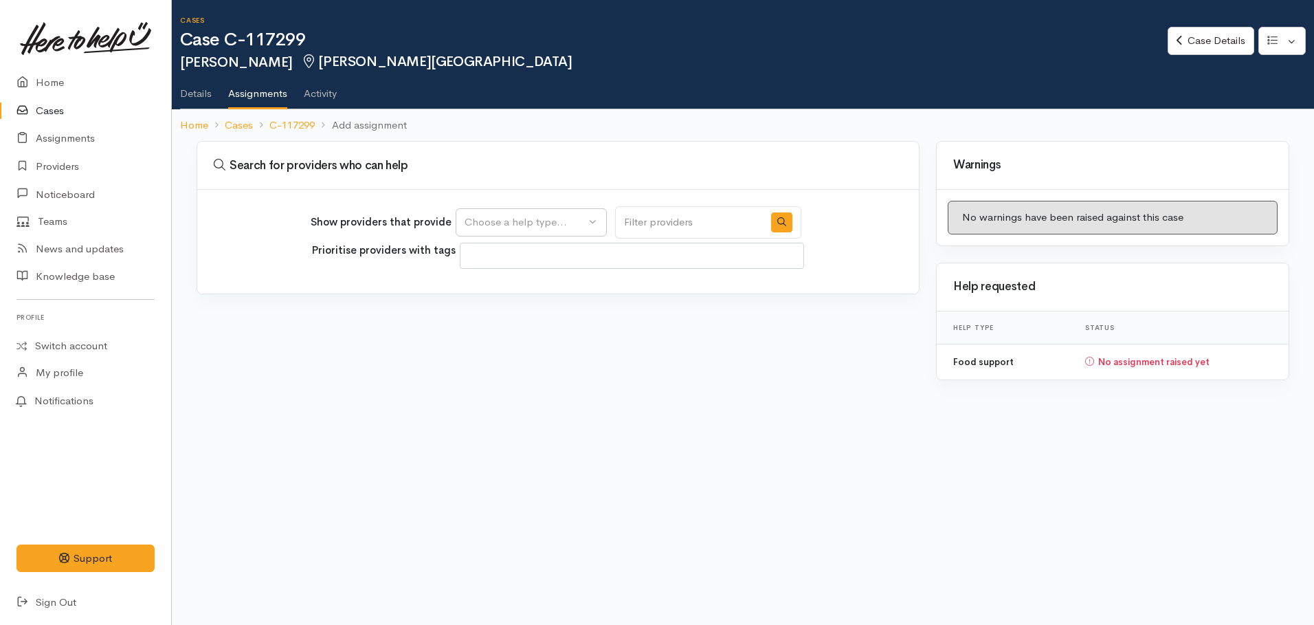
select select
click at [536, 225] on div "Choose a help type..." at bounding box center [524, 222] width 121 height 16
click at [495, 295] on span "Food support" at bounding box center [505, 288] width 64 height 16
select select "3"
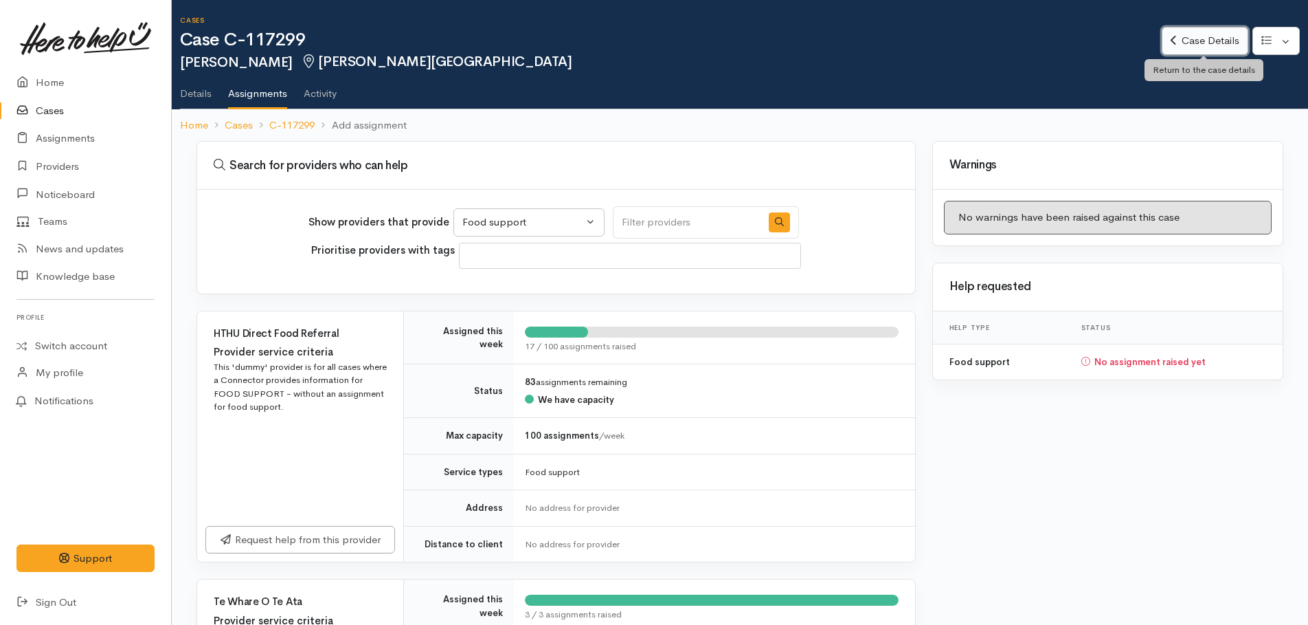
click at [1188, 34] on link "Case Details" at bounding box center [1205, 41] width 86 height 28
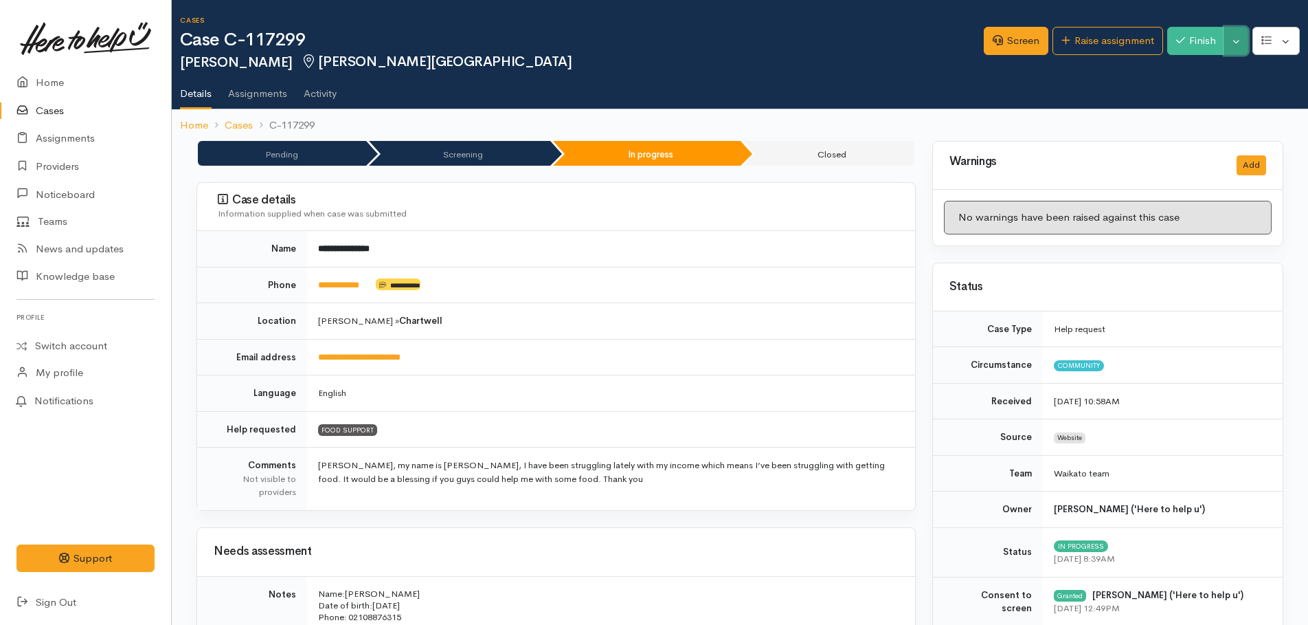
click at [1242, 47] on button "Toggle Dropdown" at bounding box center [1236, 41] width 24 height 28
click at [1182, 98] on link "Cancel" at bounding box center [1193, 94] width 109 height 21
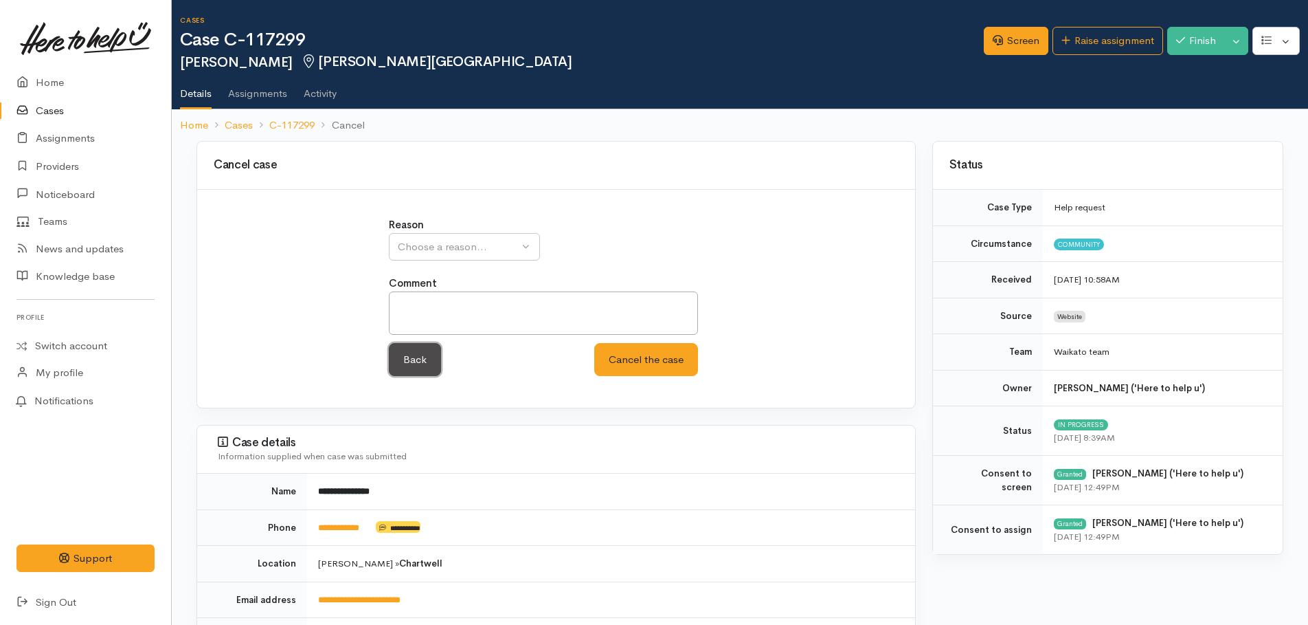
click at [403, 359] on link "Back" at bounding box center [415, 360] width 52 height 34
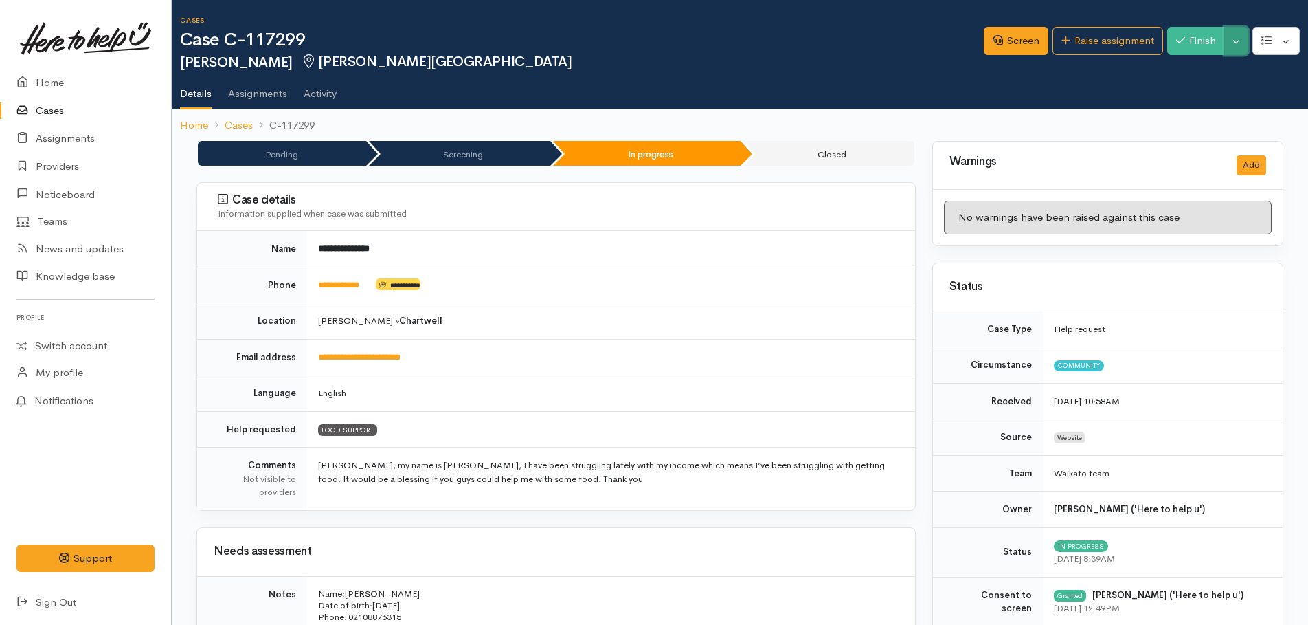
click at [1241, 49] on button "Toggle Dropdown" at bounding box center [1236, 41] width 24 height 28
click at [1197, 71] on link "Pause" at bounding box center [1193, 73] width 109 height 21
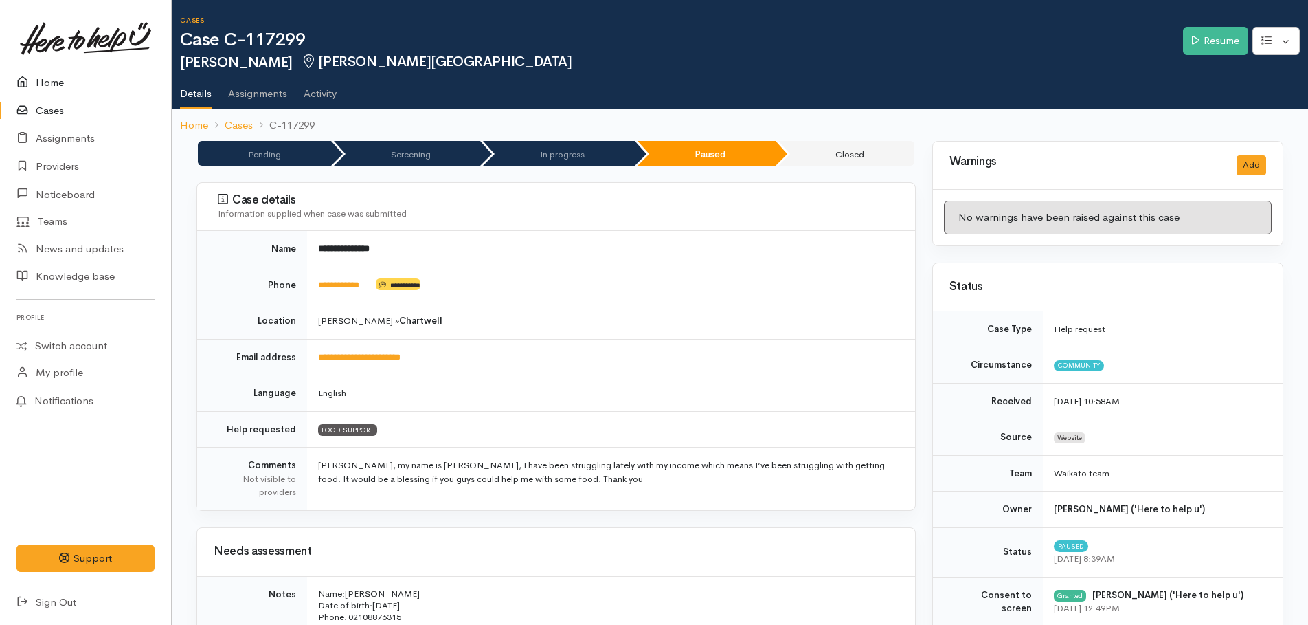
click at [38, 86] on link "Home" at bounding box center [85, 83] width 171 height 28
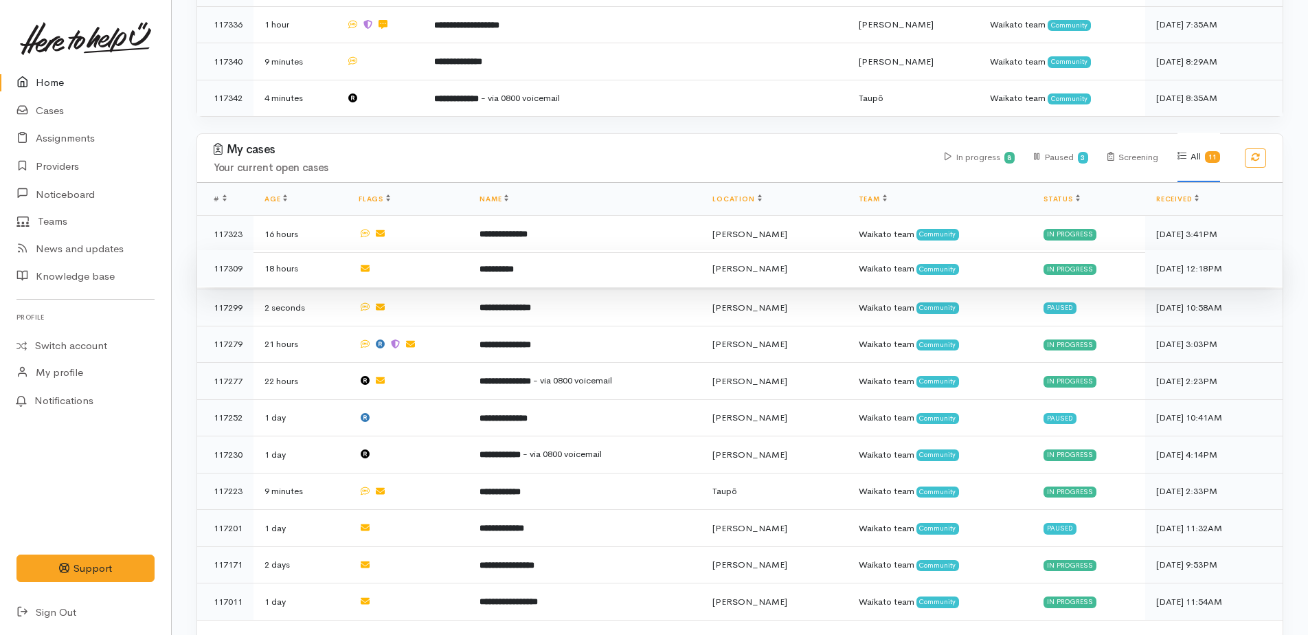
scroll to position [503, 0]
